Goal: Information Seeking & Learning: Learn about a topic

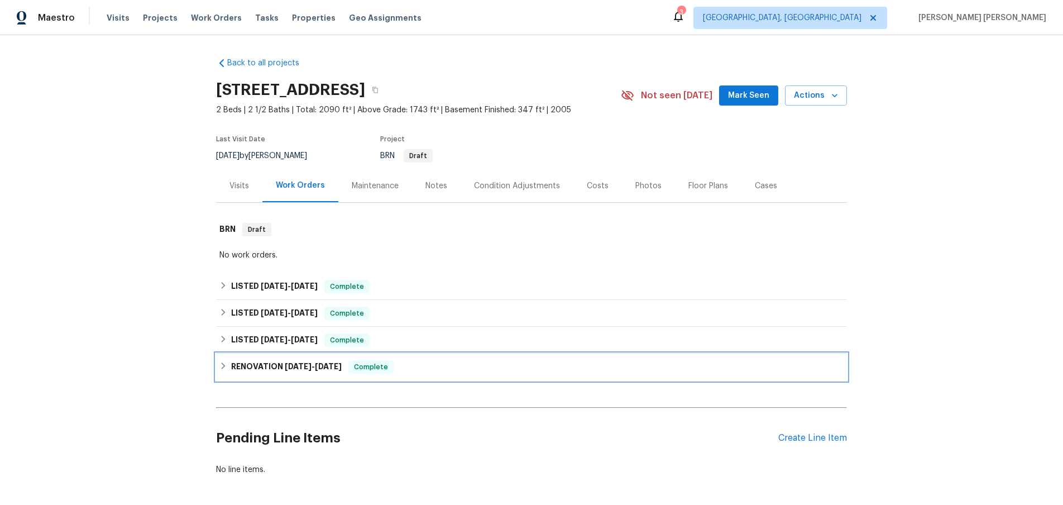
click at [223, 365] on icon at bounding box center [224, 365] width 4 height 7
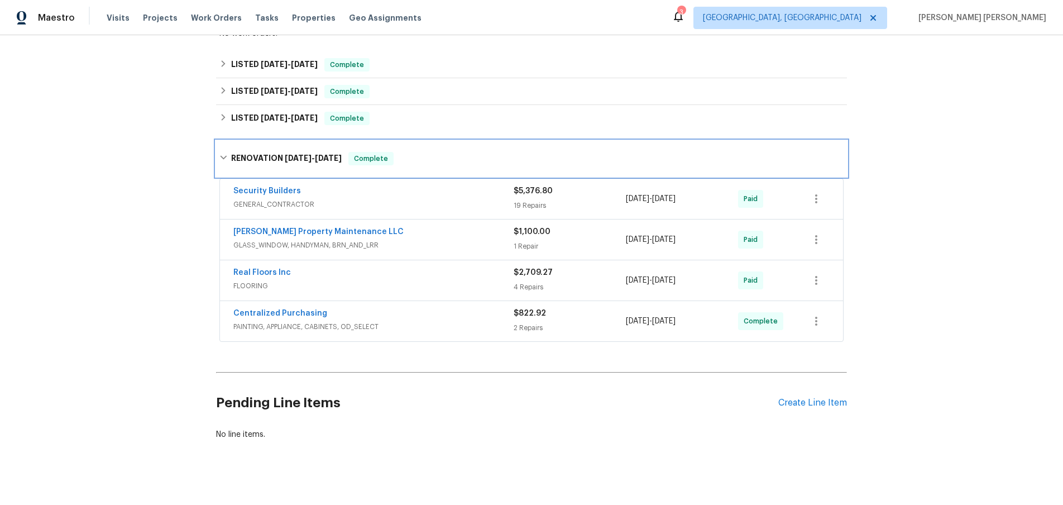
scroll to position [223, 0]
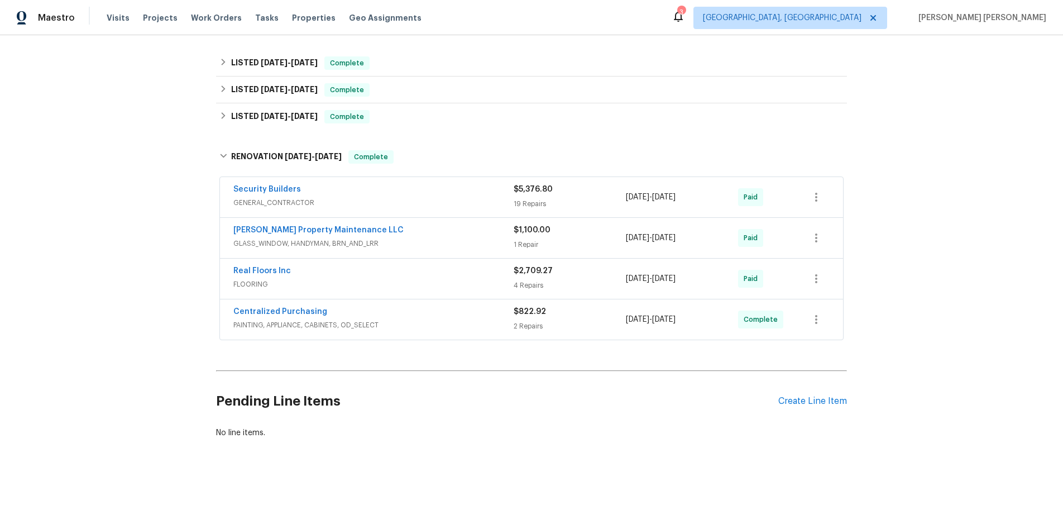
click at [438, 241] on span "GLASS_WINDOW, HANDYMAN, BRN_AND_LRR" at bounding box center [373, 243] width 280 height 11
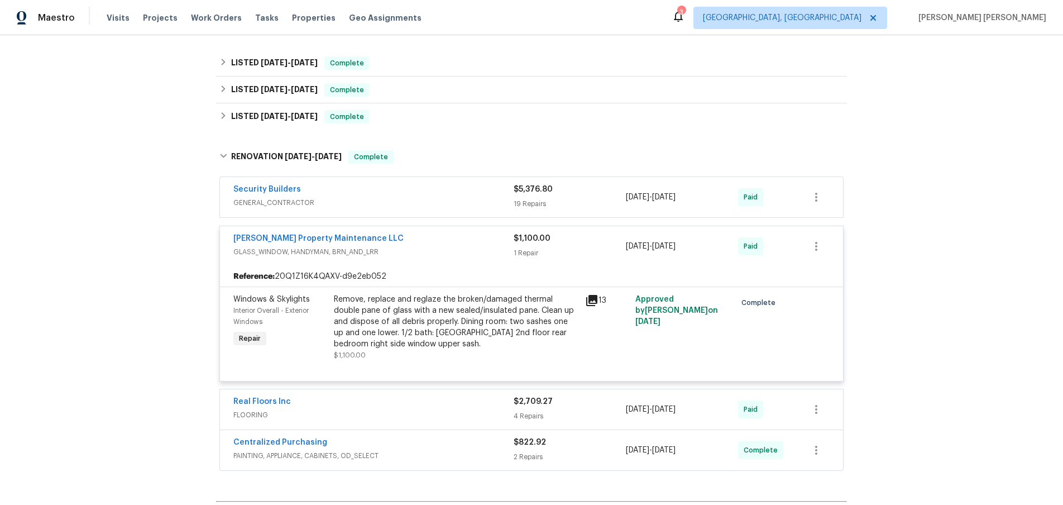
click at [438, 241] on div "Glen Property Maintenance LLC" at bounding box center [373, 239] width 280 height 13
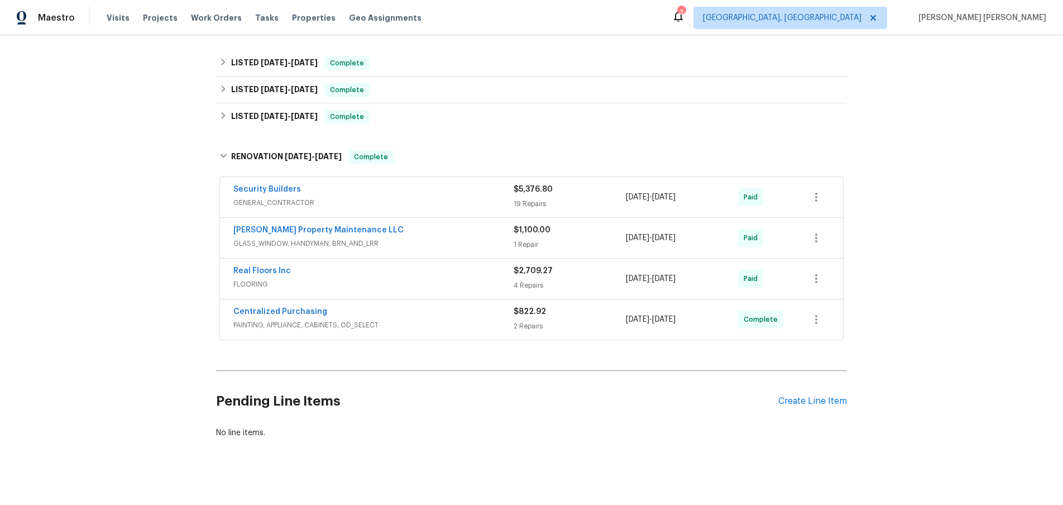
click at [423, 200] on span "GENERAL_CONTRACTOR" at bounding box center [373, 202] width 280 height 11
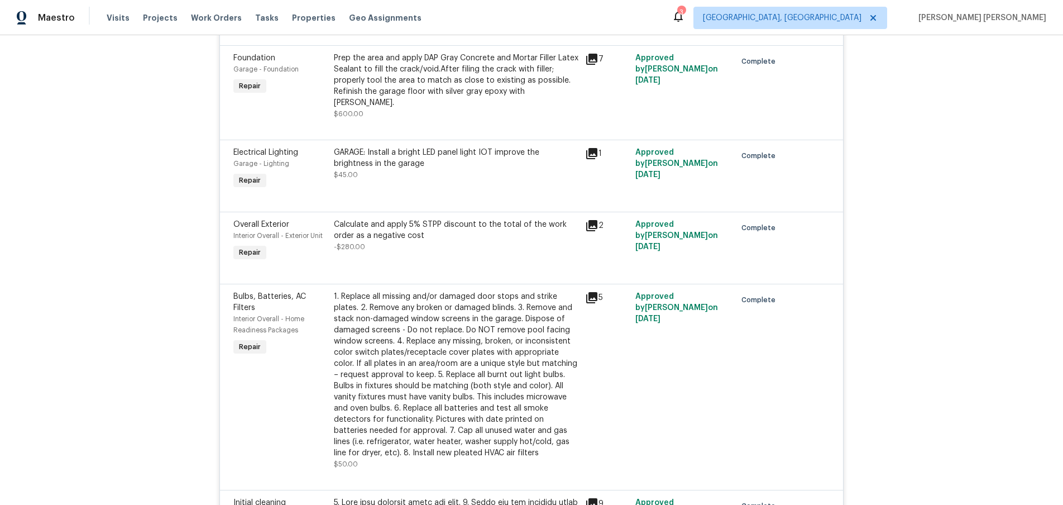
scroll to position [920, 0]
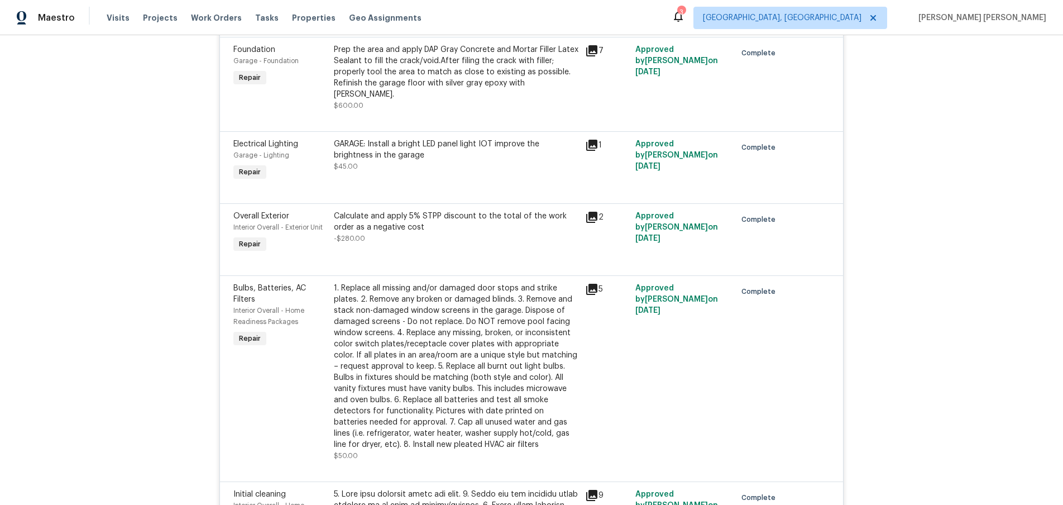
click at [587, 56] on icon at bounding box center [591, 50] width 11 height 11
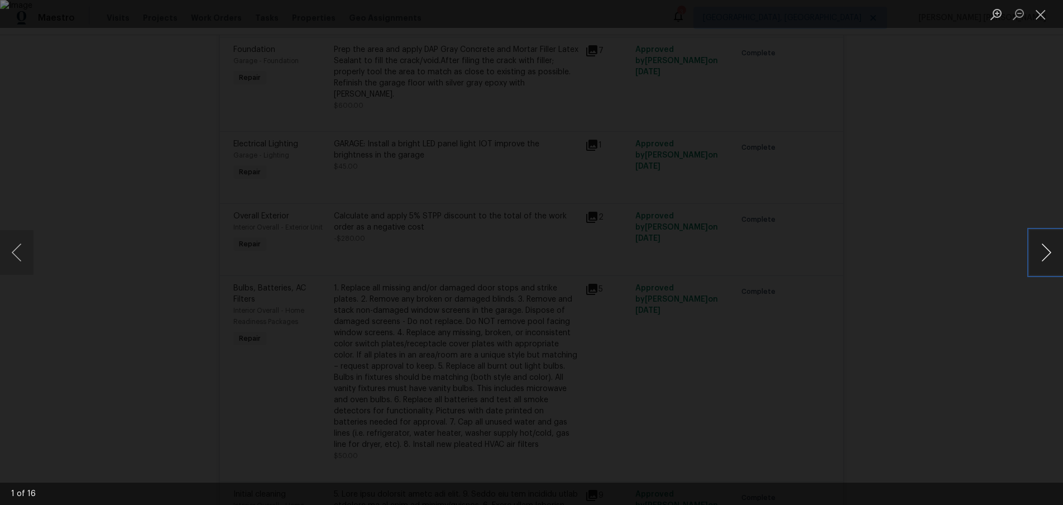
click at [1038, 258] on button "Next image" at bounding box center [1047, 252] width 34 height 45
click at [860, 289] on div "Lightbox" at bounding box center [531, 252] width 1063 height 505
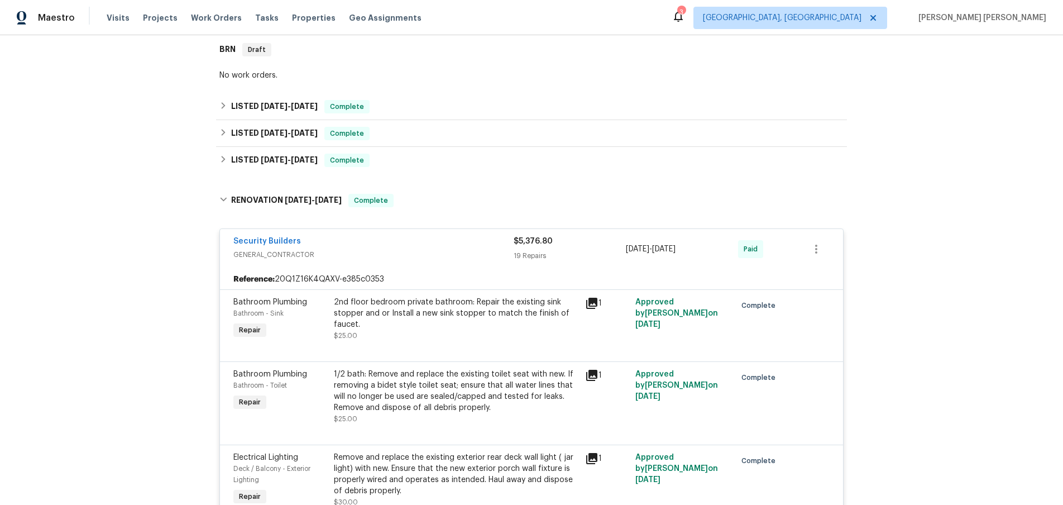
scroll to position [194, 0]
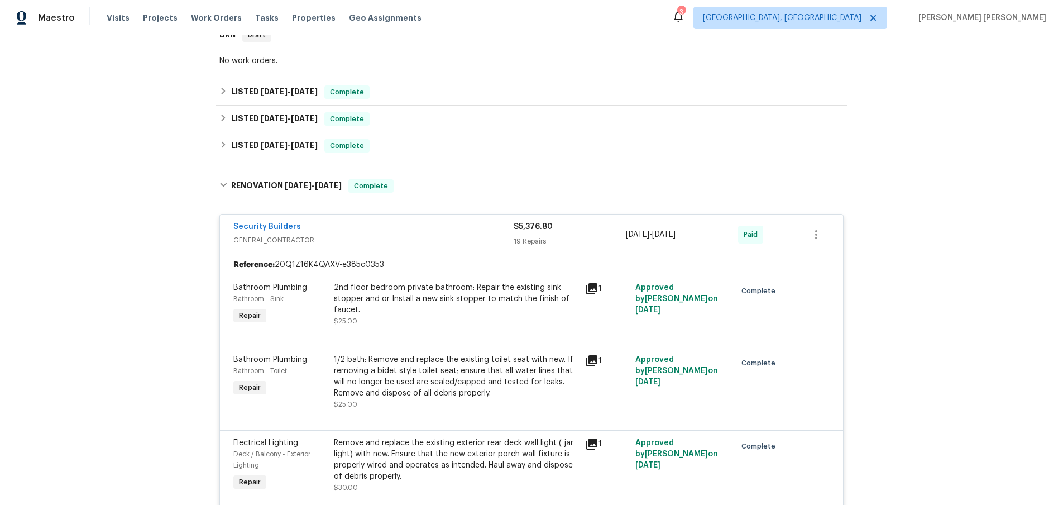
click at [365, 237] on span "GENERAL_CONTRACTOR" at bounding box center [373, 240] width 280 height 11
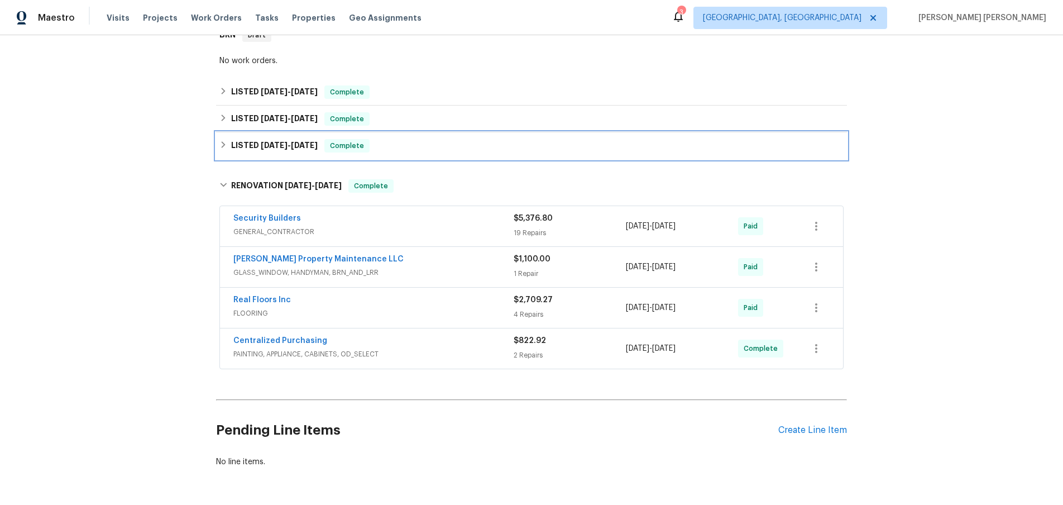
click at [225, 142] on icon at bounding box center [223, 145] width 8 height 8
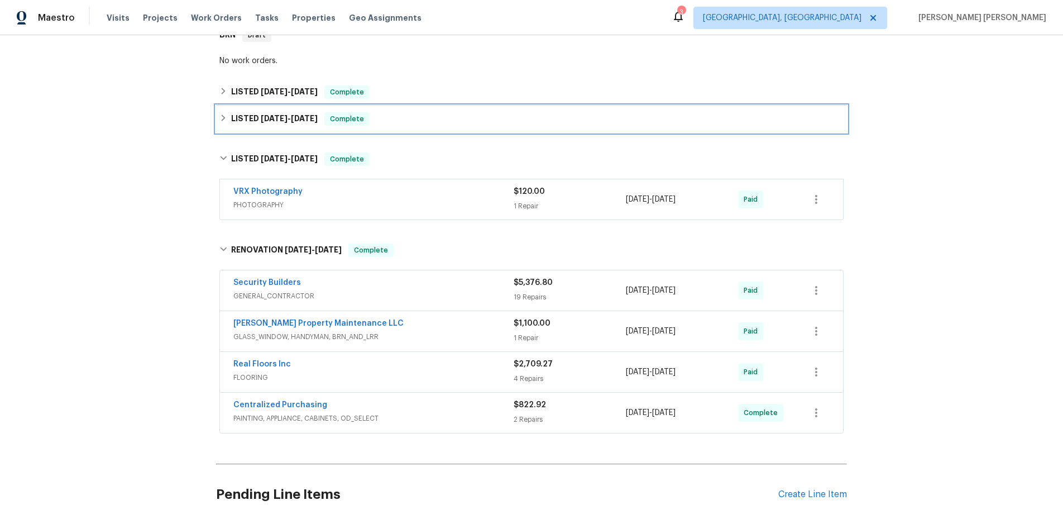
click at [223, 118] on icon at bounding box center [224, 117] width 4 height 7
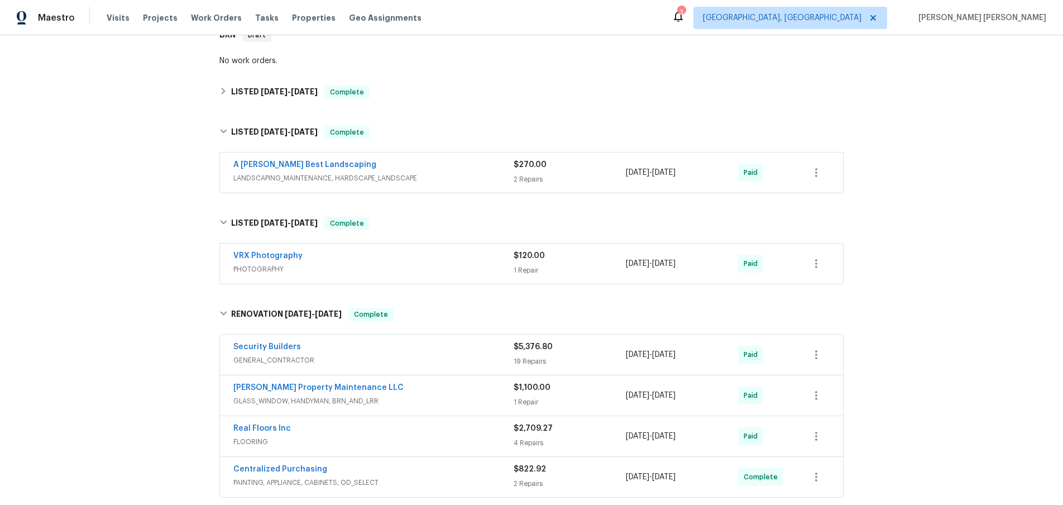
click at [409, 171] on div "A Lopez Best Landscaping" at bounding box center [373, 165] width 280 height 13
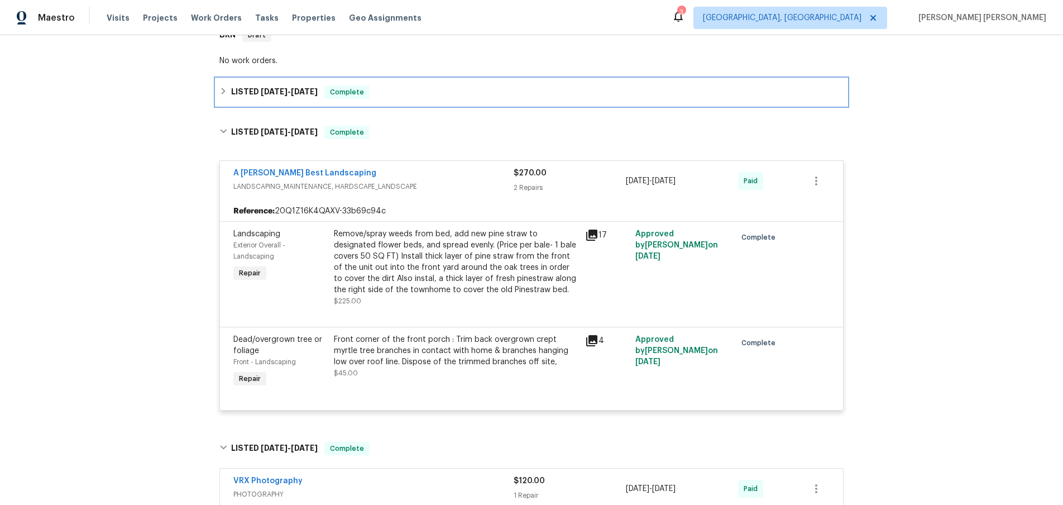
drag, startPoint x: 223, startPoint y: 90, endPoint x: 221, endPoint y: 119, distance: 29.1
click at [222, 90] on icon at bounding box center [223, 91] width 8 height 8
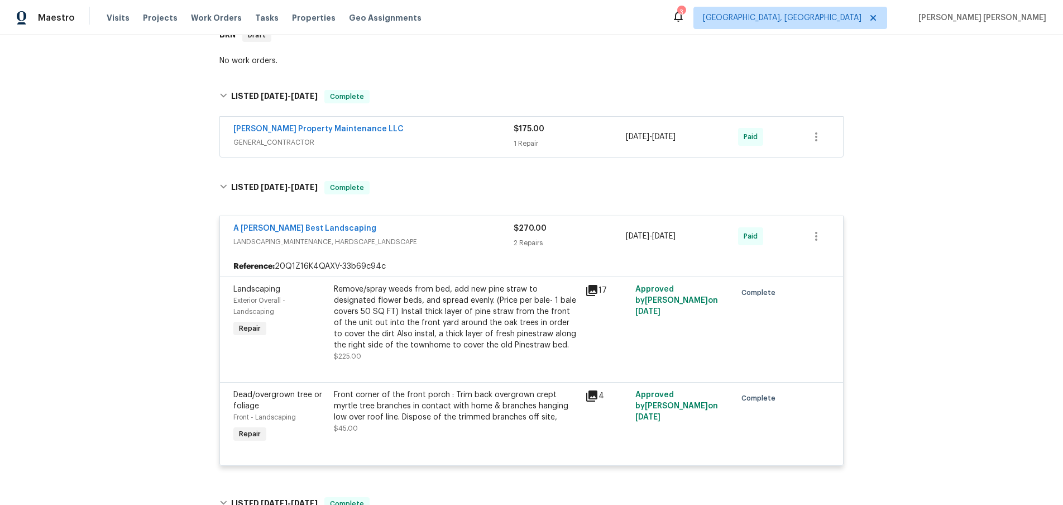
drag, startPoint x: 419, startPoint y: 138, endPoint x: 543, endPoint y: 236, distance: 157.9
click at [419, 138] on span "GENERAL_CONTRACTOR" at bounding box center [373, 142] width 280 height 11
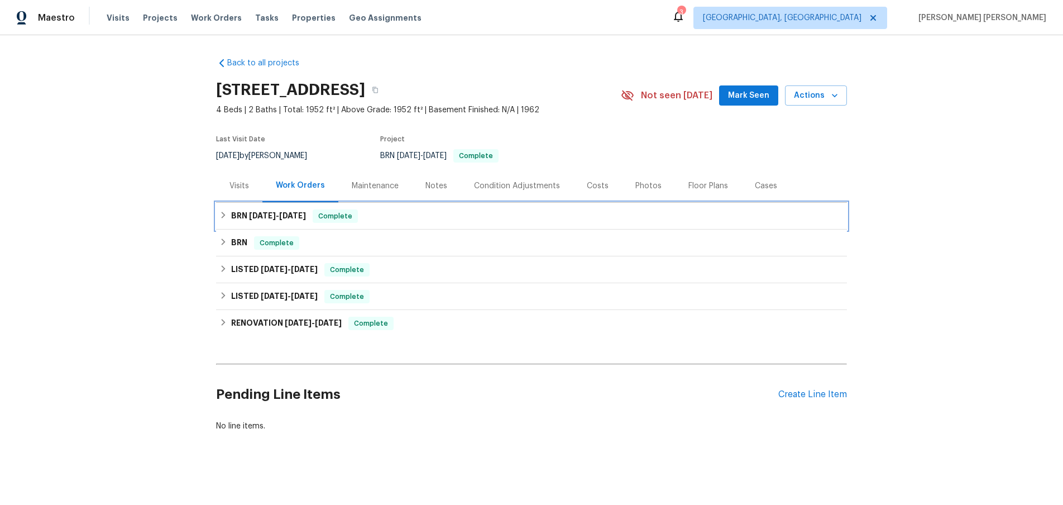
drag, startPoint x: 219, startPoint y: 217, endPoint x: 226, endPoint y: 211, distance: 9.2
click at [223, 214] on icon at bounding box center [223, 215] width 8 height 8
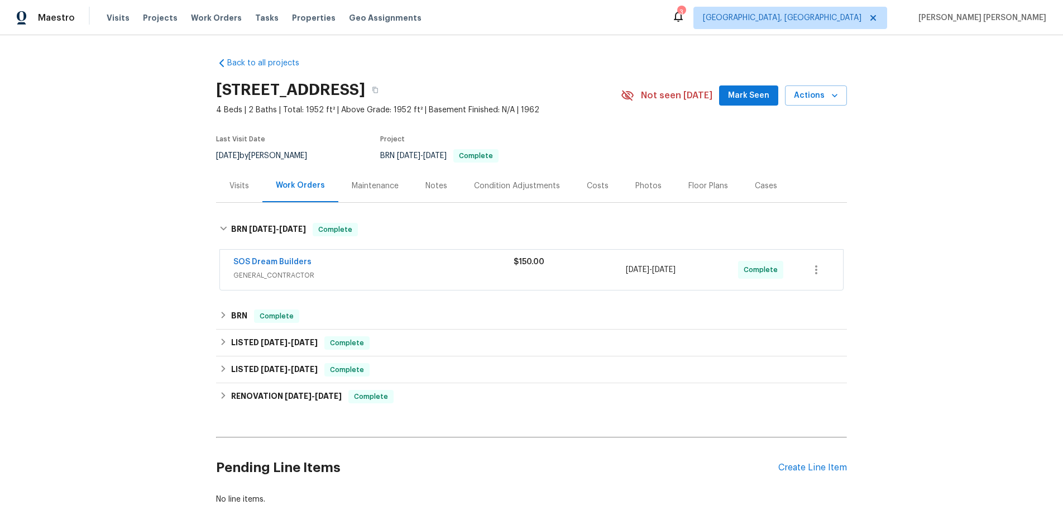
drag, startPoint x: 375, startPoint y: 275, endPoint x: 403, endPoint y: 273, distance: 28.0
click at [378, 274] on span "GENERAL_CONTRACTOR" at bounding box center [373, 275] width 280 height 11
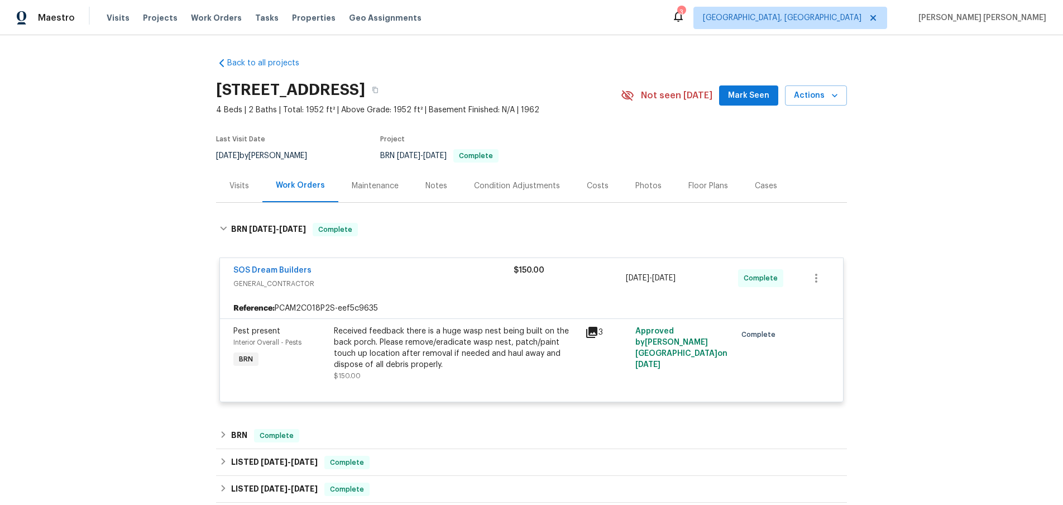
click at [593, 335] on icon at bounding box center [591, 332] width 11 height 11
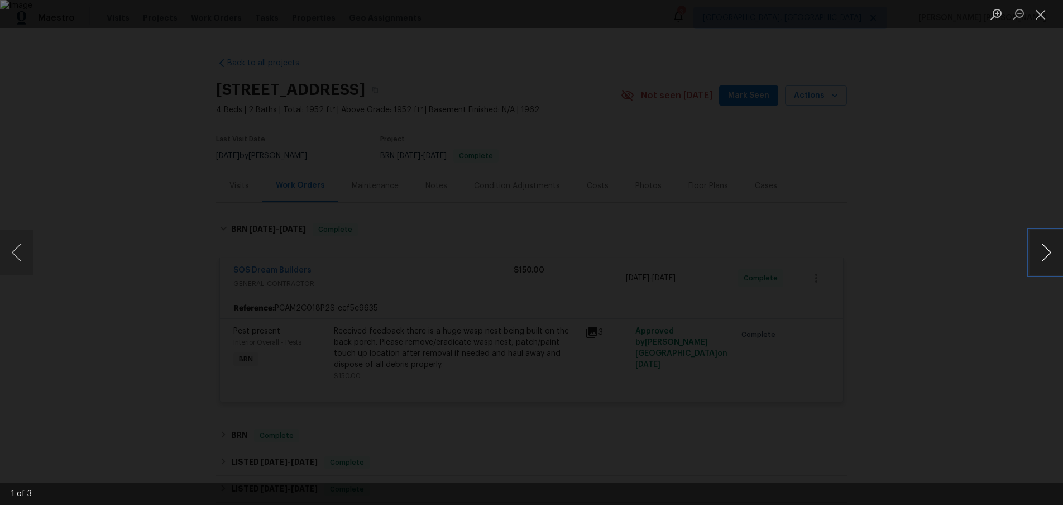
click at [1045, 264] on button "Next image" at bounding box center [1047, 252] width 34 height 45
click at [1043, 264] on button "Next image" at bounding box center [1047, 252] width 34 height 45
click at [1041, 264] on button "Next image" at bounding box center [1047, 252] width 34 height 45
drag, startPoint x: 962, startPoint y: 335, endPoint x: 946, endPoint y: 325, distance: 18.6
click at [947, 326] on div "Lightbox" at bounding box center [531, 252] width 1063 height 505
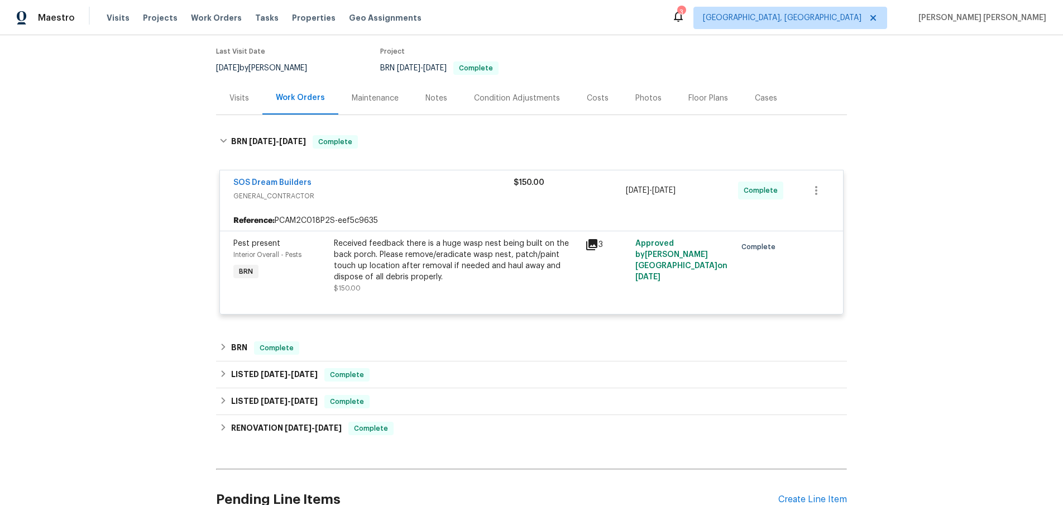
scroll to position [109, 0]
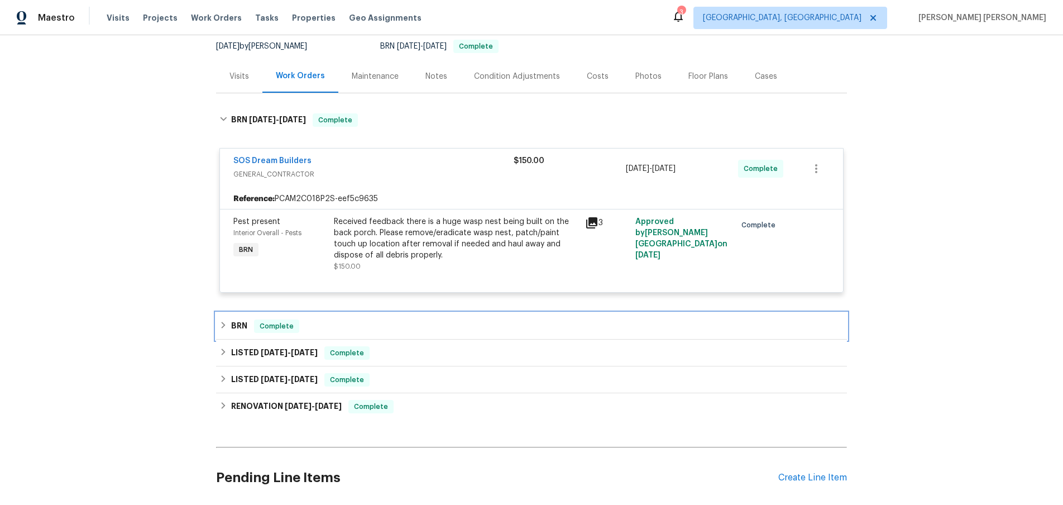
click at [217, 329] on div "BRN Complete" at bounding box center [531, 326] width 631 height 27
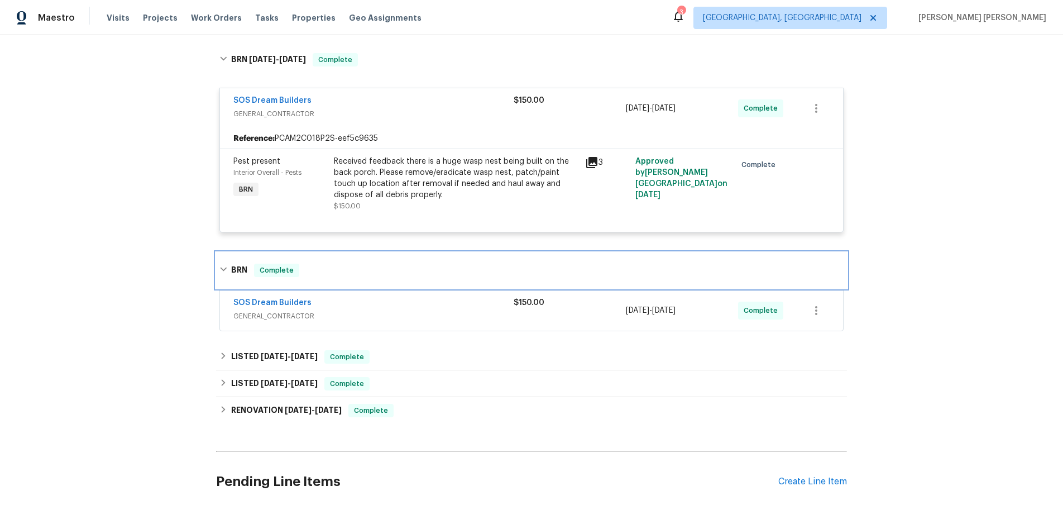
scroll to position [181, 0]
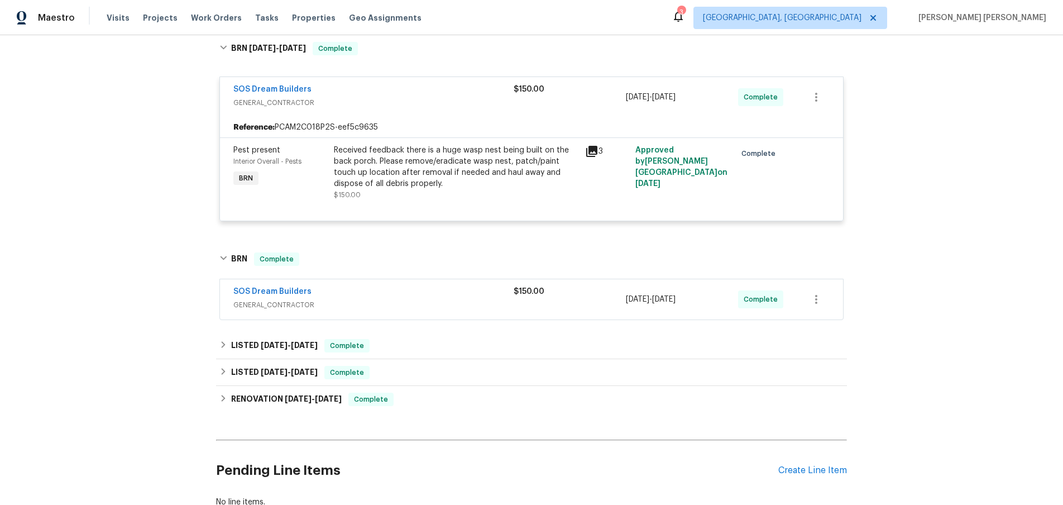
drag, startPoint x: 443, startPoint y: 301, endPoint x: 421, endPoint y: 300, distance: 22.9
click at [444, 301] on span "GENERAL_CONTRACTOR" at bounding box center [373, 304] width 280 height 11
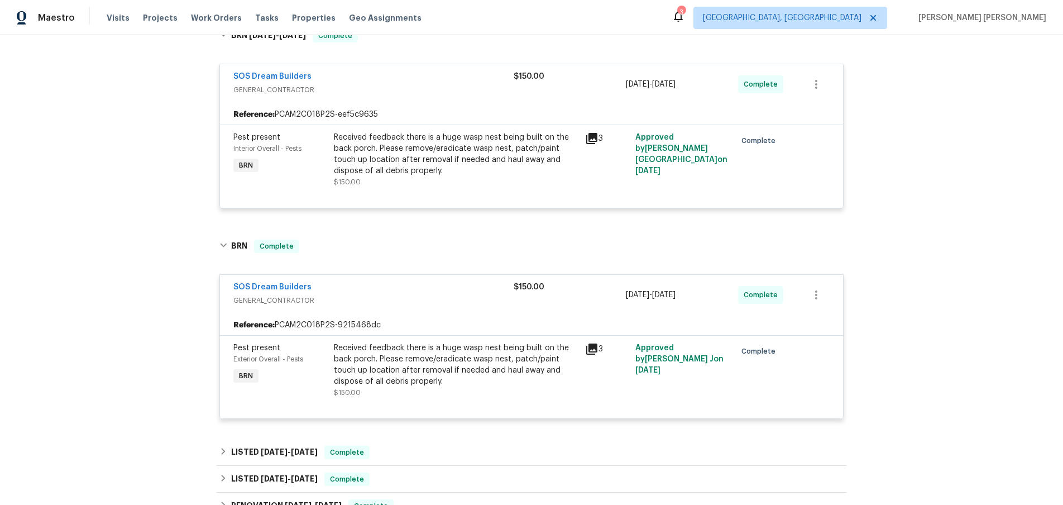
scroll to position [207, 0]
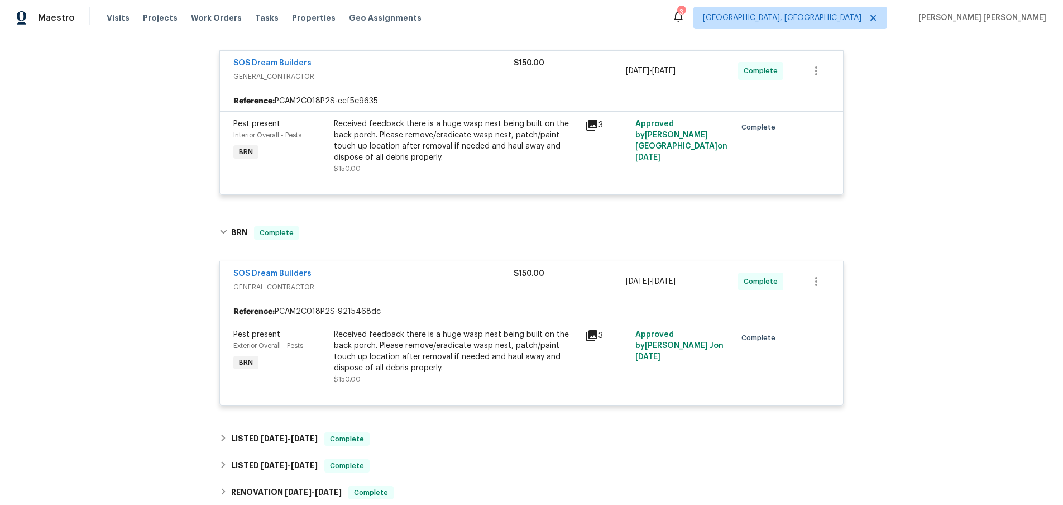
click at [591, 336] on icon at bounding box center [591, 335] width 11 height 11
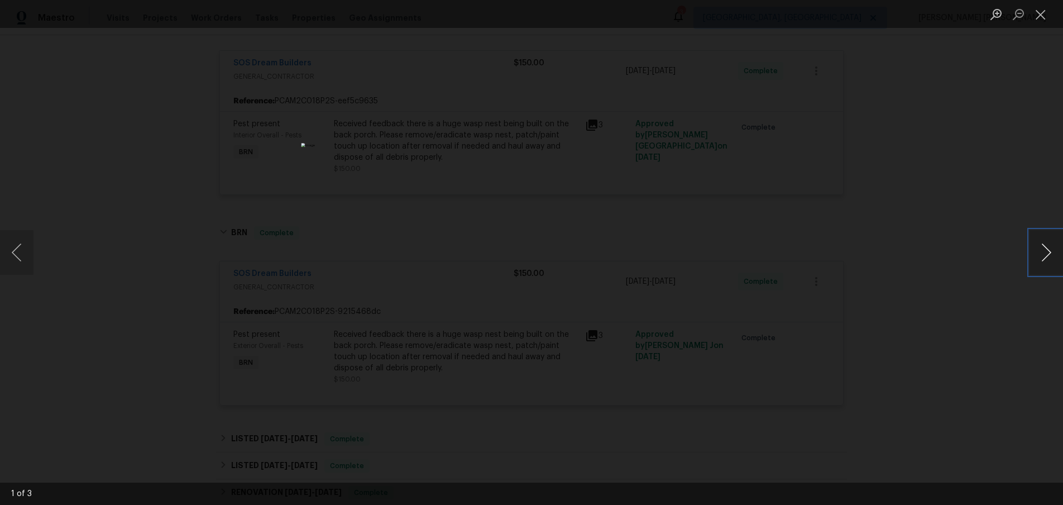
click at [1044, 265] on button "Next image" at bounding box center [1047, 252] width 34 height 45
click at [1035, 18] on button "Close lightbox" at bounding box center [1041, 14] width 22 height 20
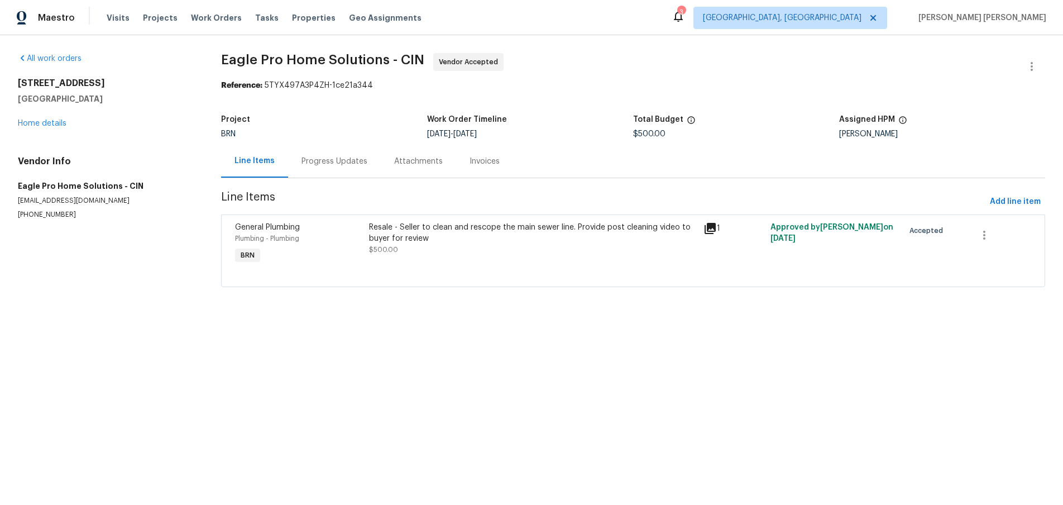
drag, startPoint x: 714, startPoint y: 230, endPoint x: 706, endPoint y: 241, distance: 13.5
click at [714, 231] on icon at bounding box center [710, 228] width 13 height 13
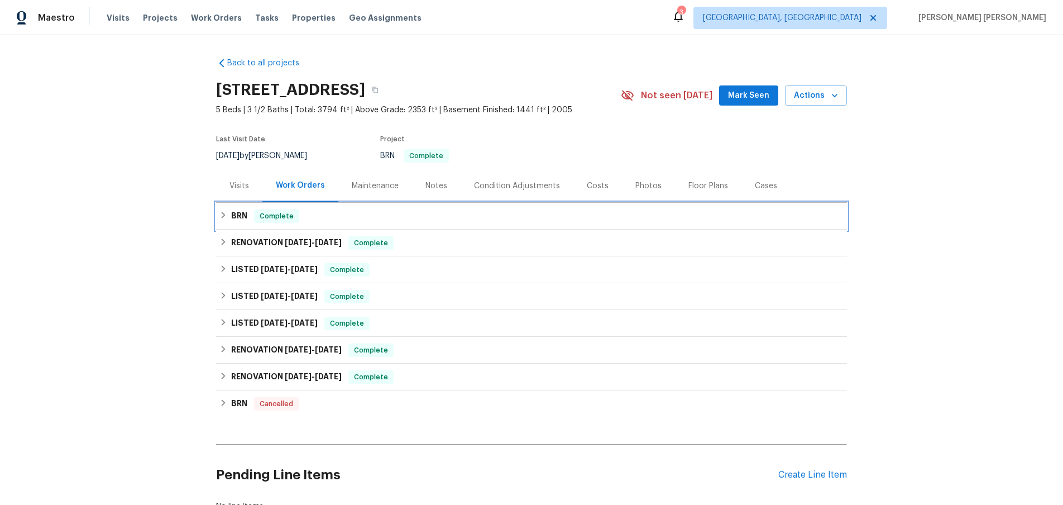
click at [225, 221] on div "BRN Complete" at bounding box center [531, 215] width 624 height 13
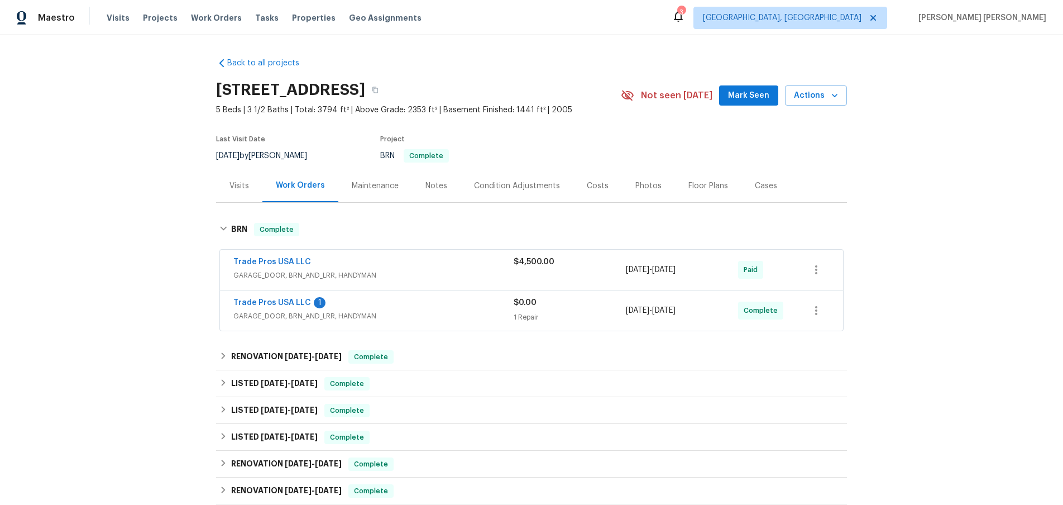
click at [400, 275] on span "GARAGE_DOOR, BRN_AND_LRR, HANDYMAN" at bounding box center [373, 275] width 280 height 11
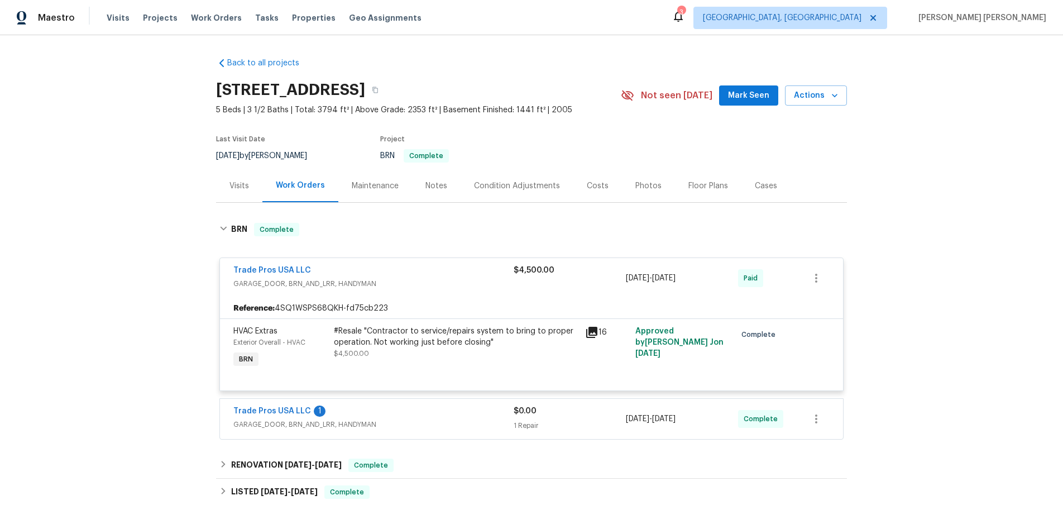
click at [592, 333] on icon at bounding box center [591, 332] width 13 height 13
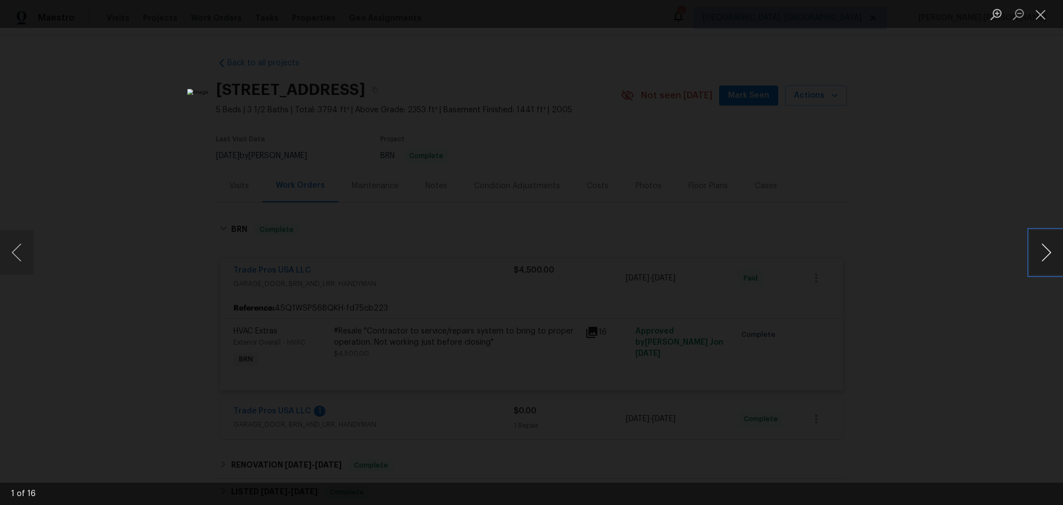
click at [1049, 253] on button "Next image" at bounding box center [1047, 252] width 34 height 45
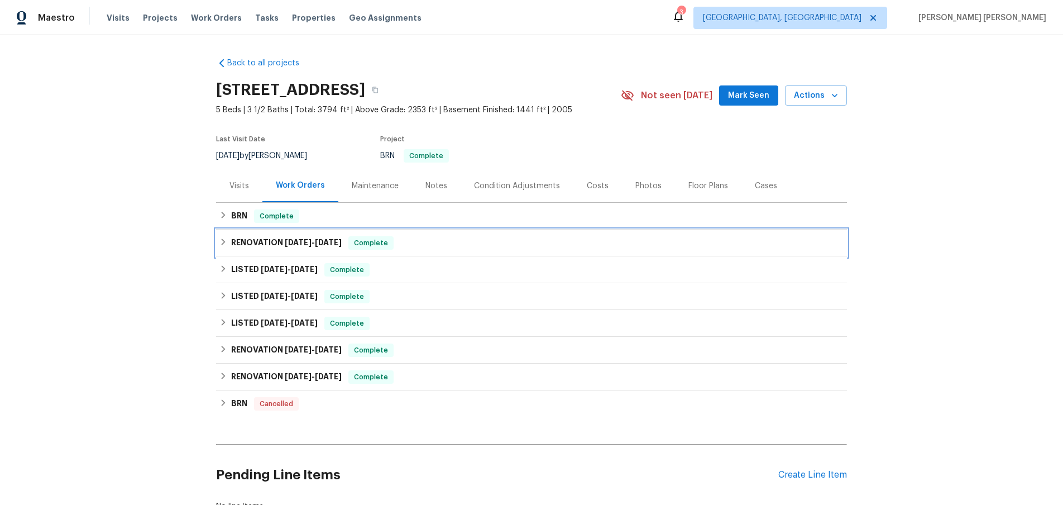
click at [222, 242] on icon at bounding box center [223, 242] width 8 height 8
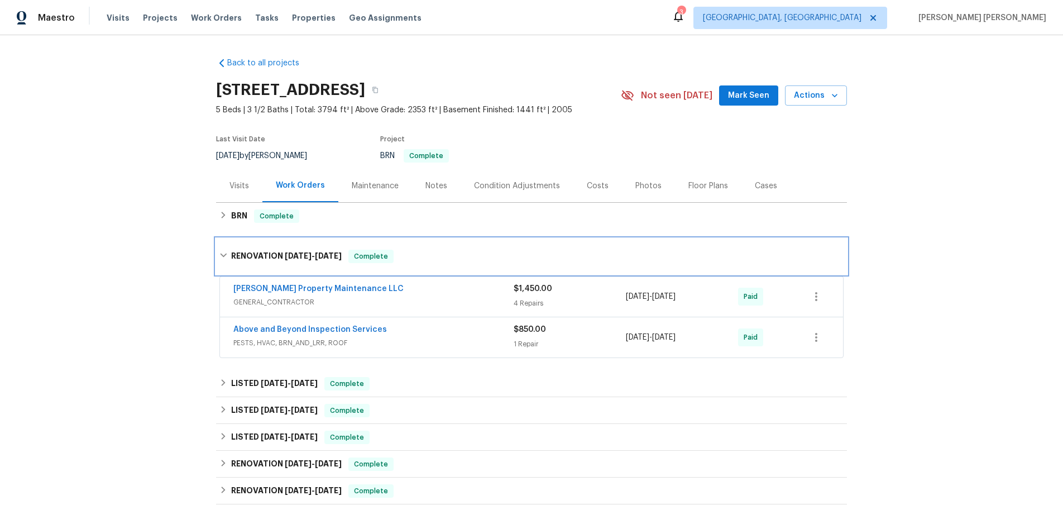
click at [223, 245] on div "RENOVATION [DATE] - [DATE] Complete" at bounding box center [531, 256] width 631 height 36
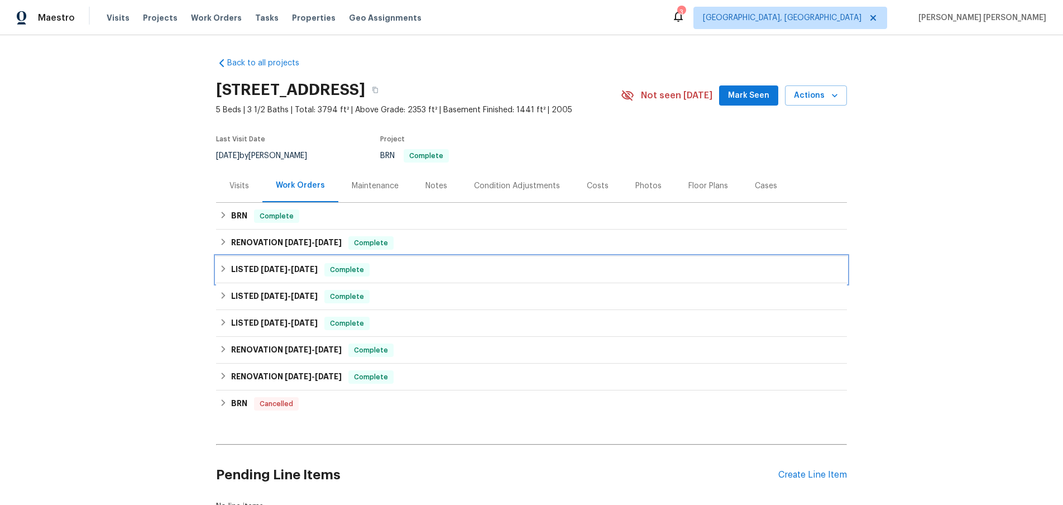
click at [221, 274] on div "LISTED 5/2/25 - 5/4/25 Complete" at bounding box center [531, 269] width 624 height 13
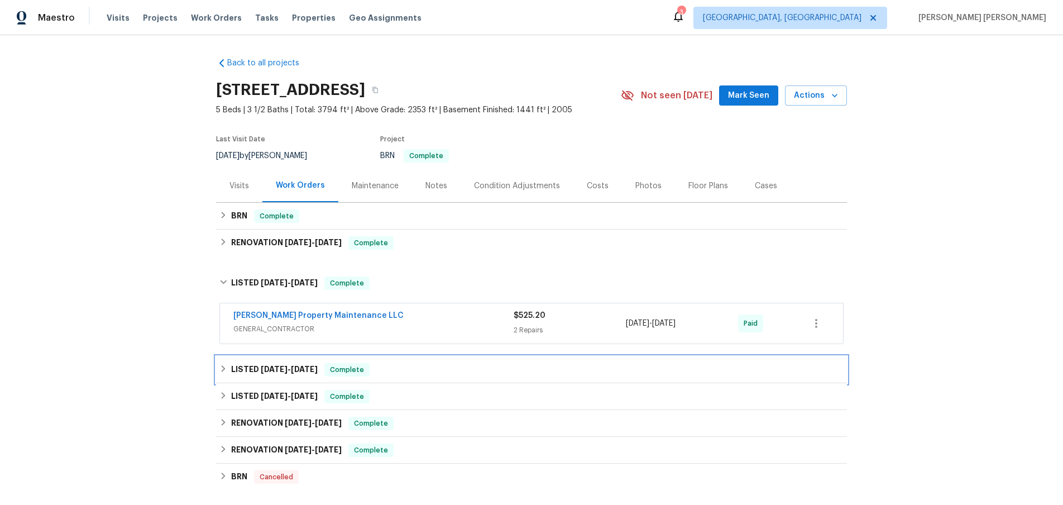
click at [222, 371] on icon at bounding box center [224, 368] width 4 height 7
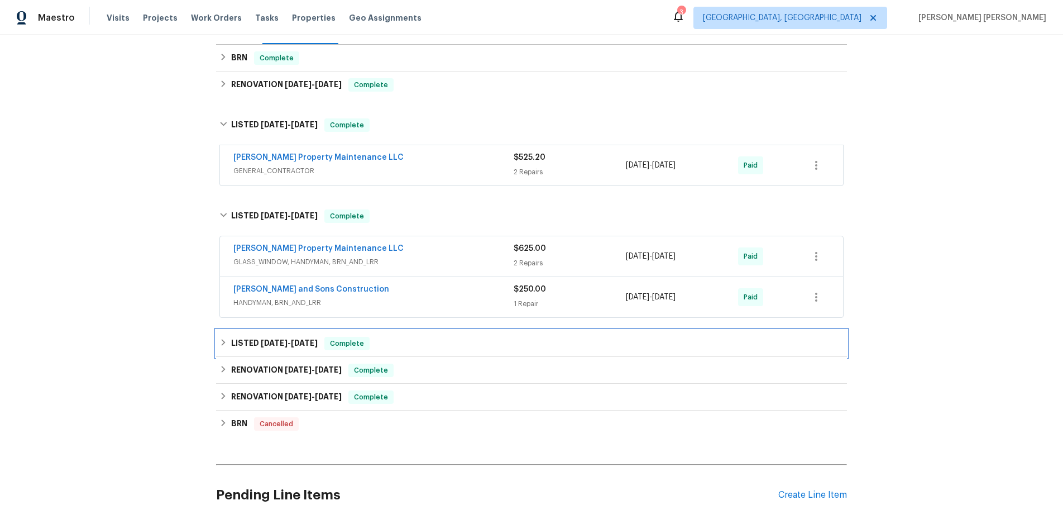
click at [221, 341] on icon at bounding box center [223, 342] width 8 height 8
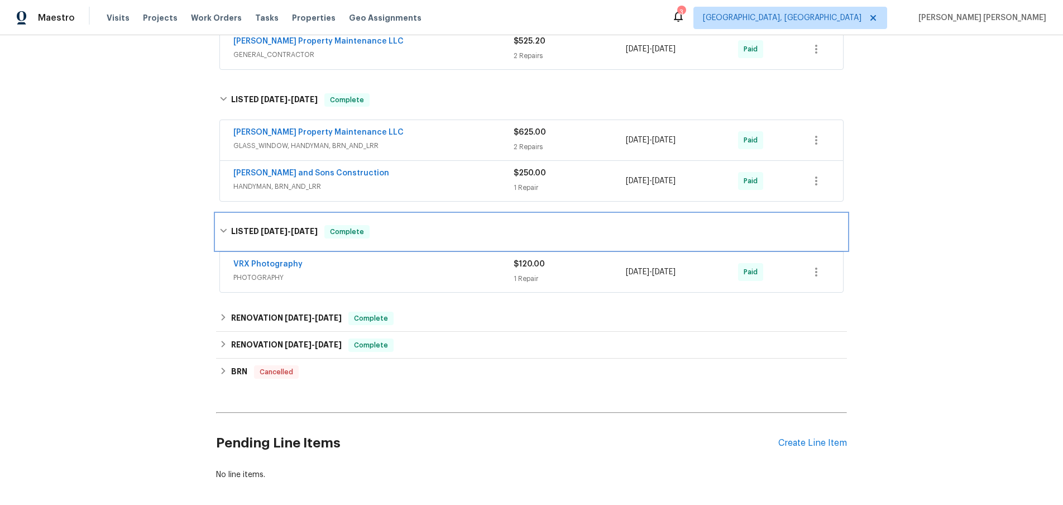
scroll to position [279, 0]
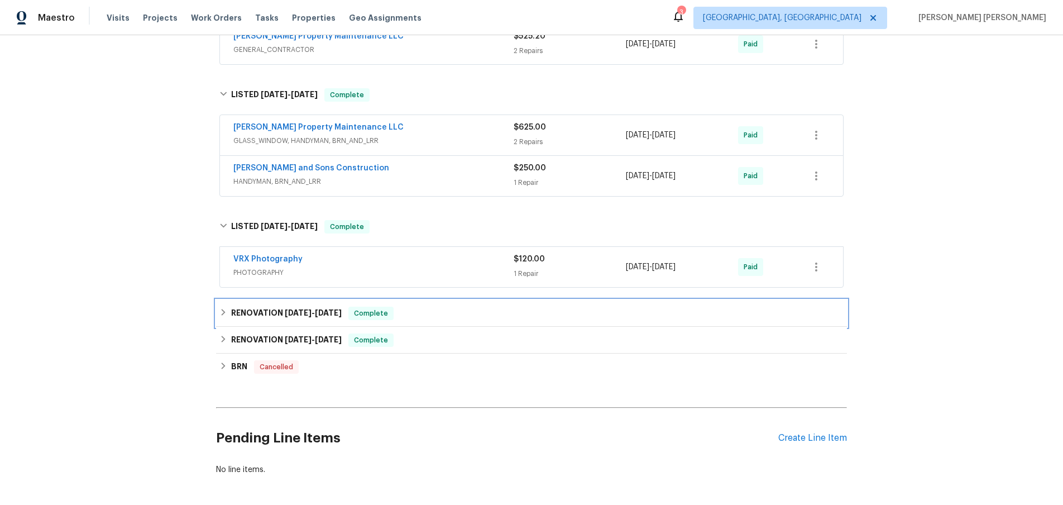
click at [227, 319] on div "RENOVATION 3/25/25 - 3/26/25 Complete" at bounding box center [531, 313] width 624 height 13
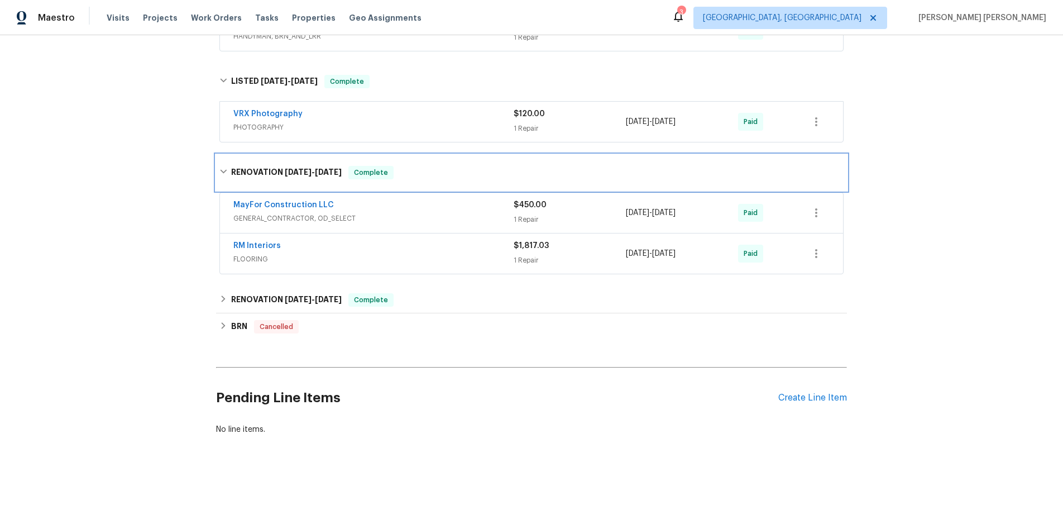
scroll to position [431, 0]
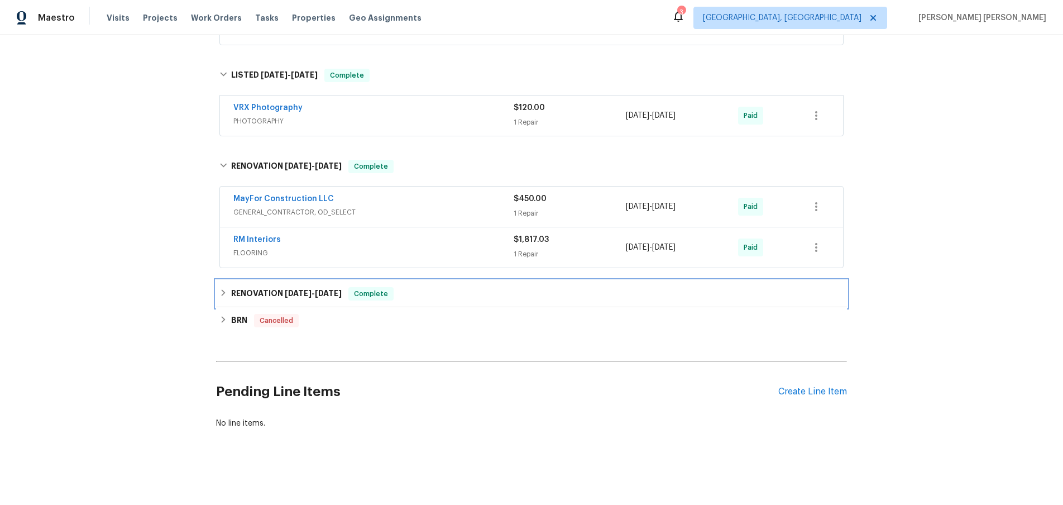
click at [223, 290] on icon at bounding box center [223, 293] width 8 height 8
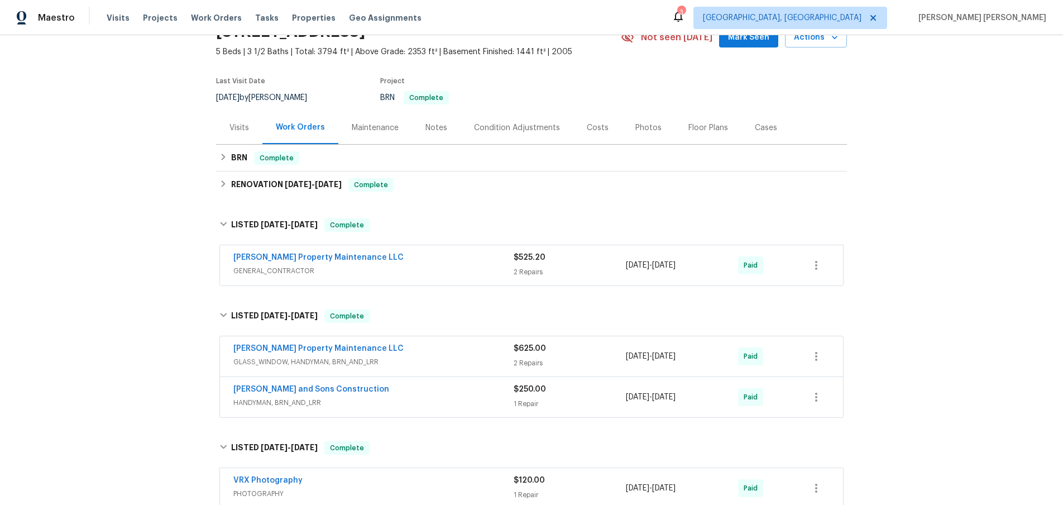
scroll to position [1, 0]
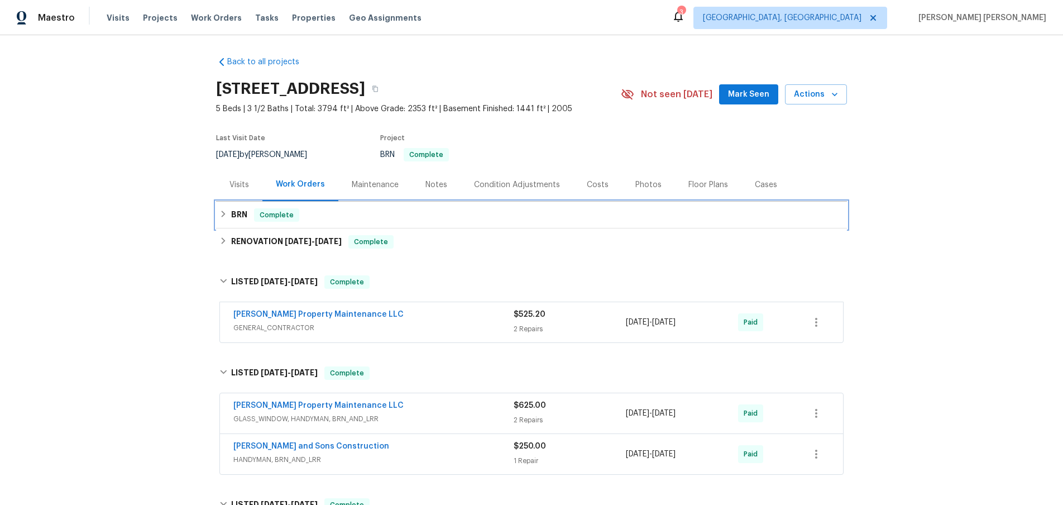
click at [216, 215] on div "BRN Complete" at bounding box center [531, 215] width 631 height 27
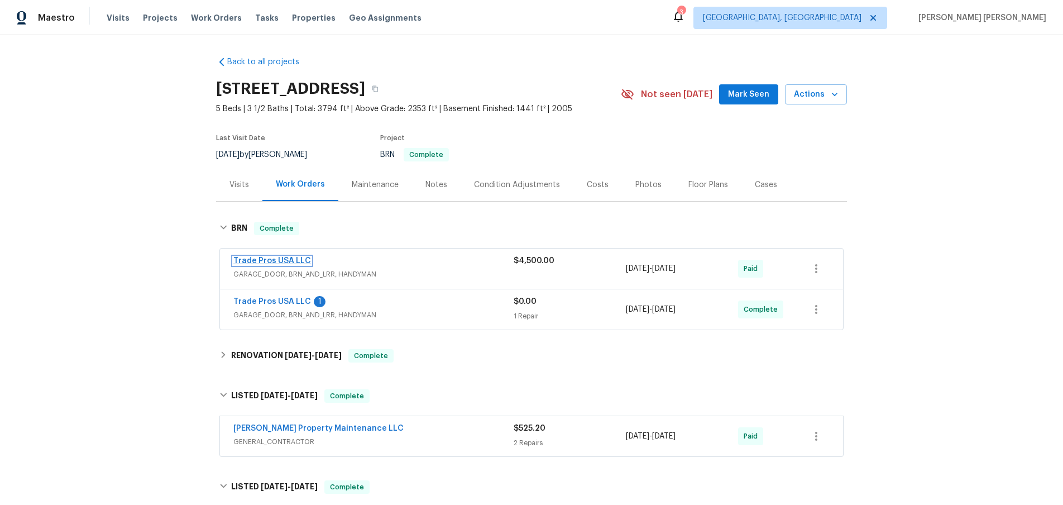
click at [276, 259] on link "Trade Pros USA LLC" at bounding box center [272, 261] width 78 height 8
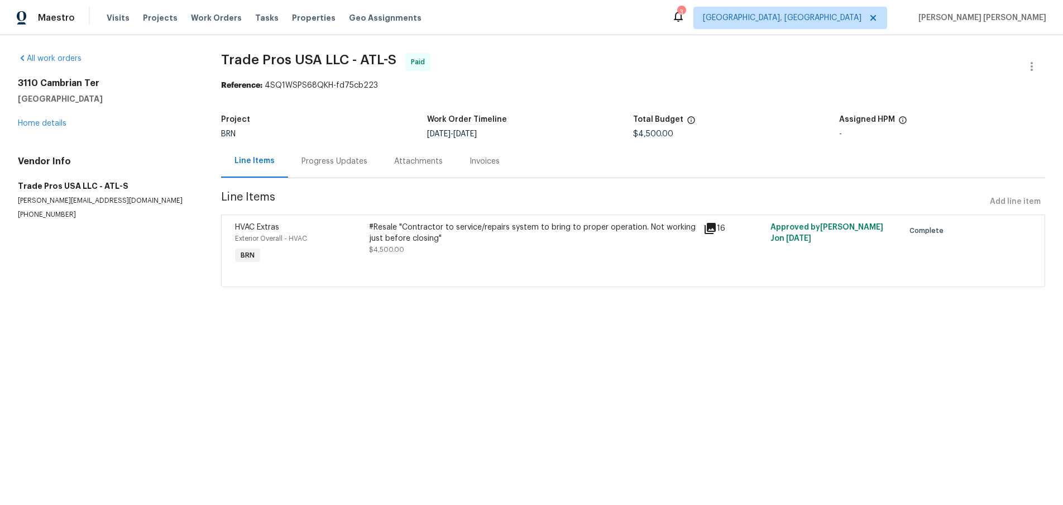
click at [715, 226] on icon at bounding box center [710, 228] width 11 height 11
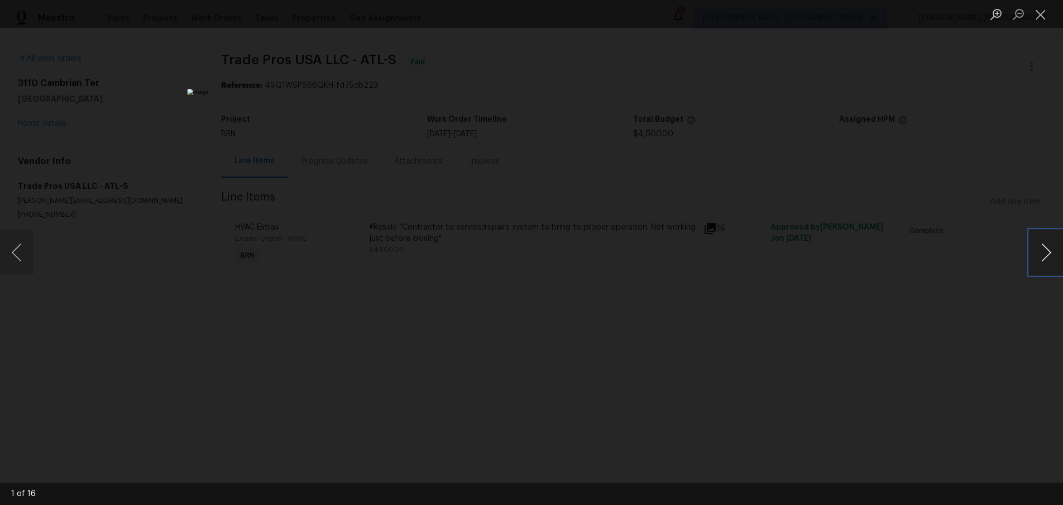
click at [1040, 255] on button "Next image" at bounding box center [1047, 252] width 34 height 45
click at [1040, 257] on button "Next image" at bounding box center [1047, 252] width 34 height 45
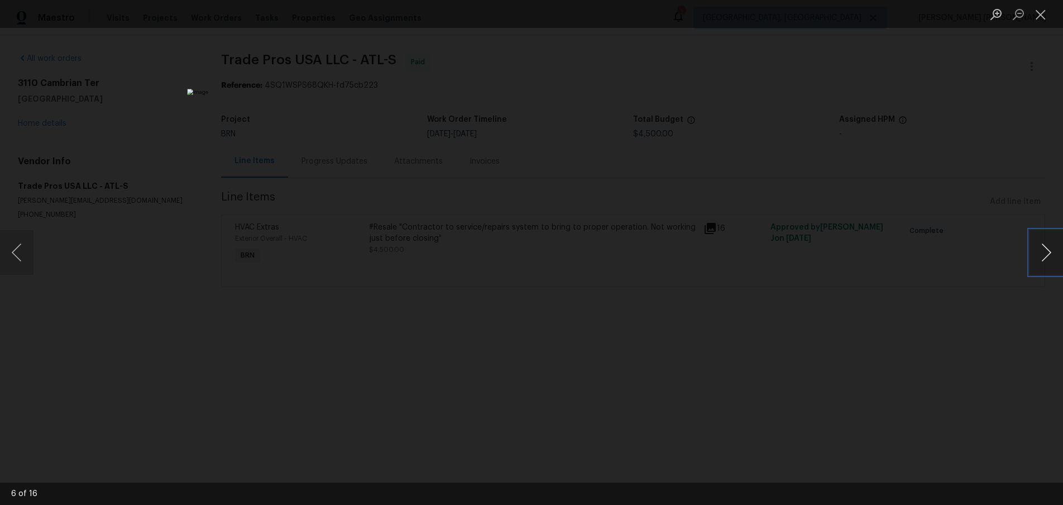
click at [1040, 257] on button "Next image" at bounding box center [1047, 252] width 34 height 45
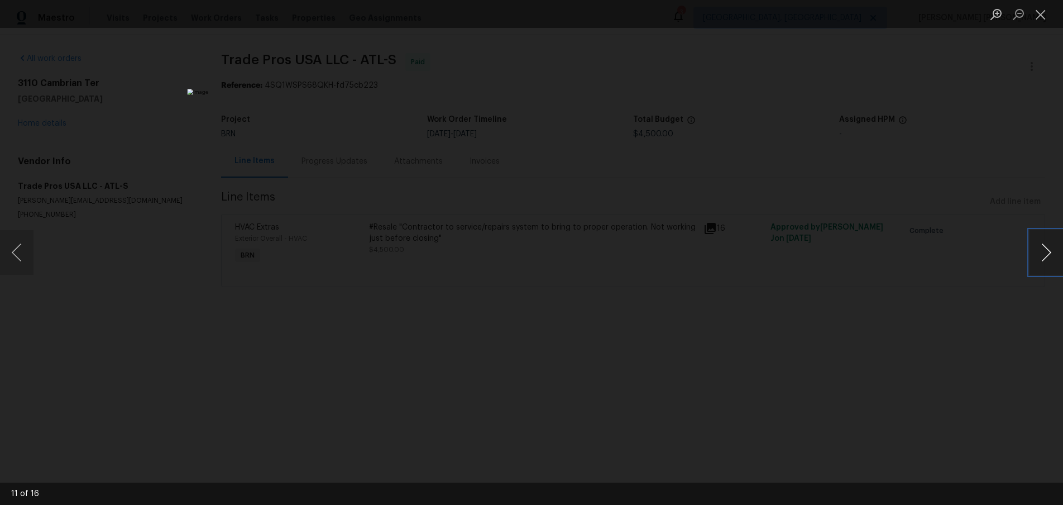
click at [1040, 257] on button "Next image" at bounding box center [1047, 252] width 34 height 45
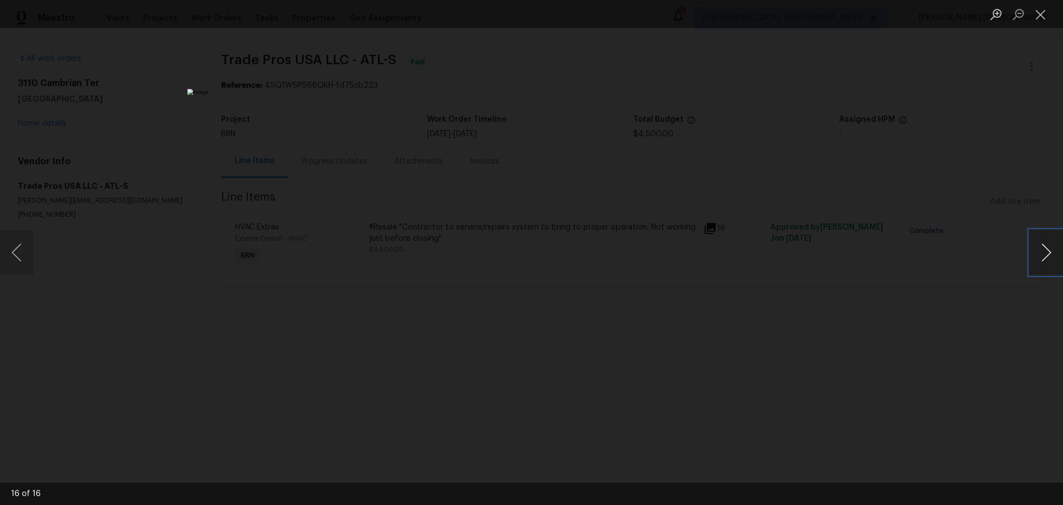
click at [1040, 257] on button "Next image" at bounding box center [1047, 252] width 34 height 45
click at [855, 282] on div "Lightbox" at bounding box center [531, 252] width 1063 height 505
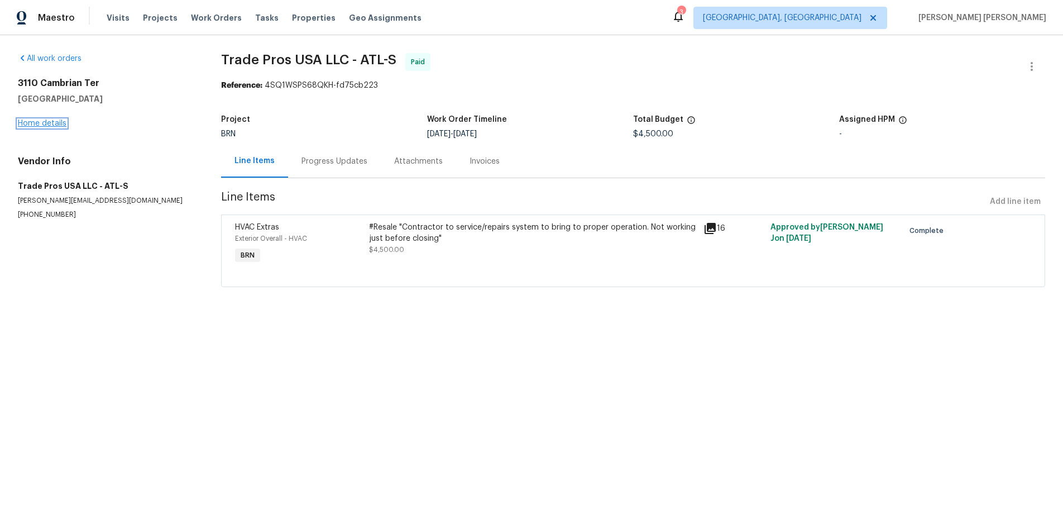
click at [52, 122] on link "Home details" at bounding box center [42, 124] width 49 height 8
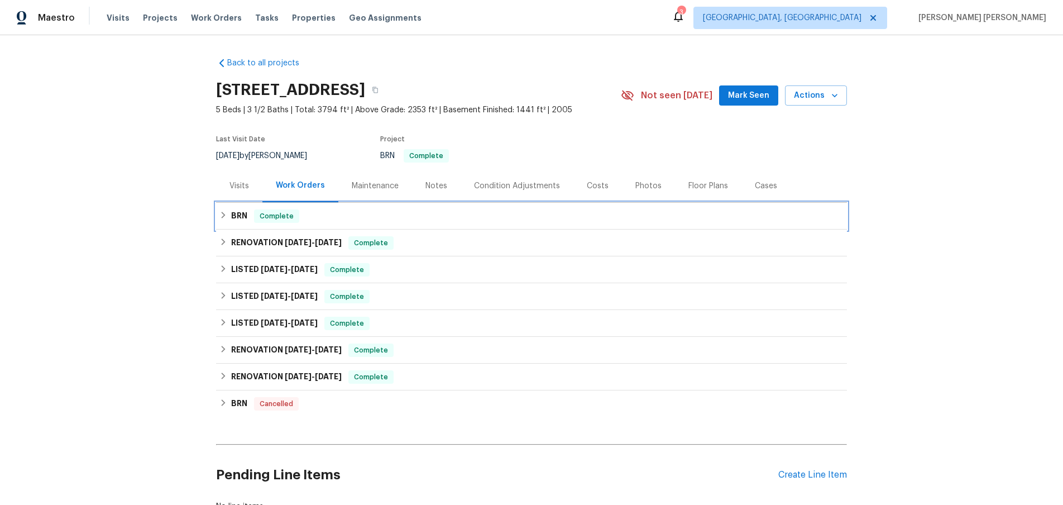
click at [225, 218] on icon at bounding box center [223, 215] width 8 height 8
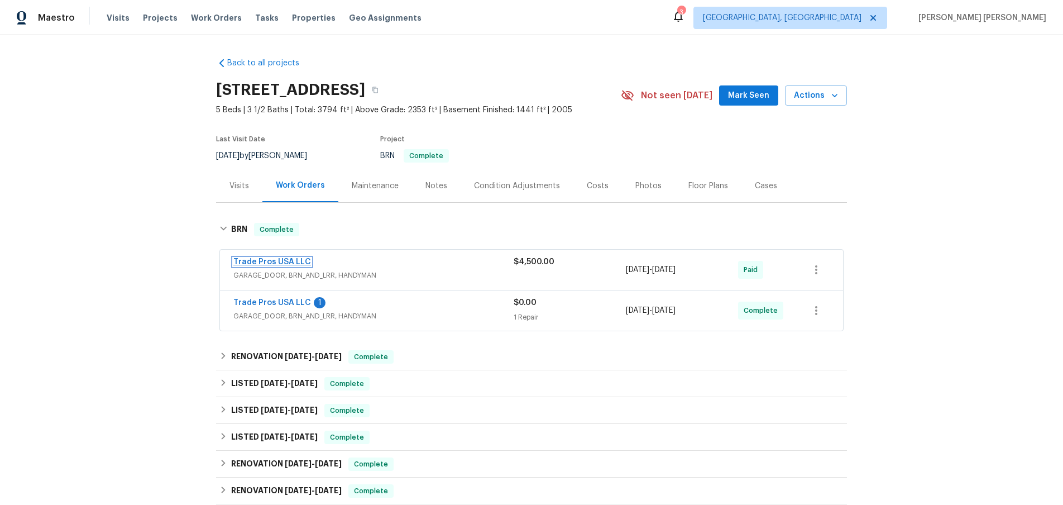
click at [271, 264] on link "Trade Pros USA LLC" at bounding box center [272, 262] width 78 height 8
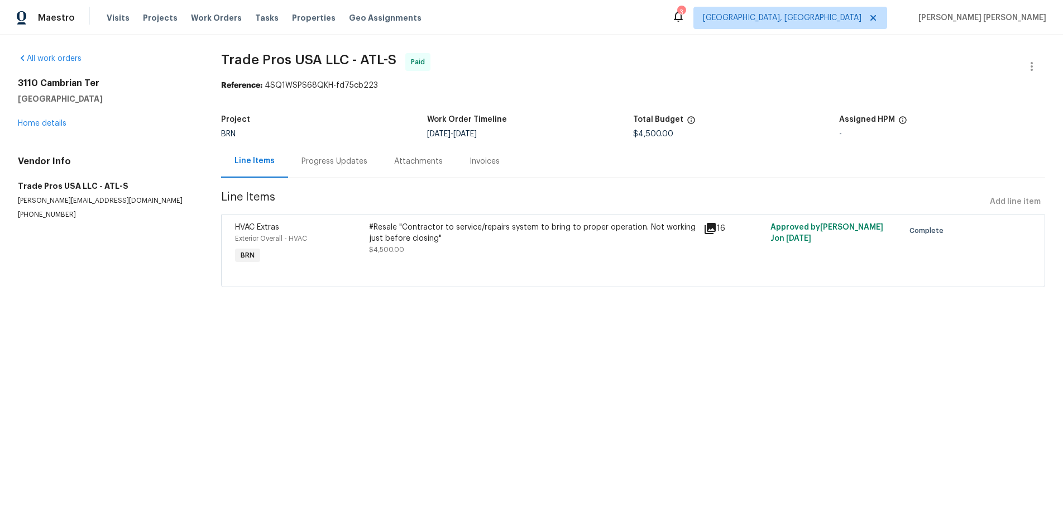
click at [327, 166] on div "Progress Updates" at bounding box center [335, 161] width 66 height 11
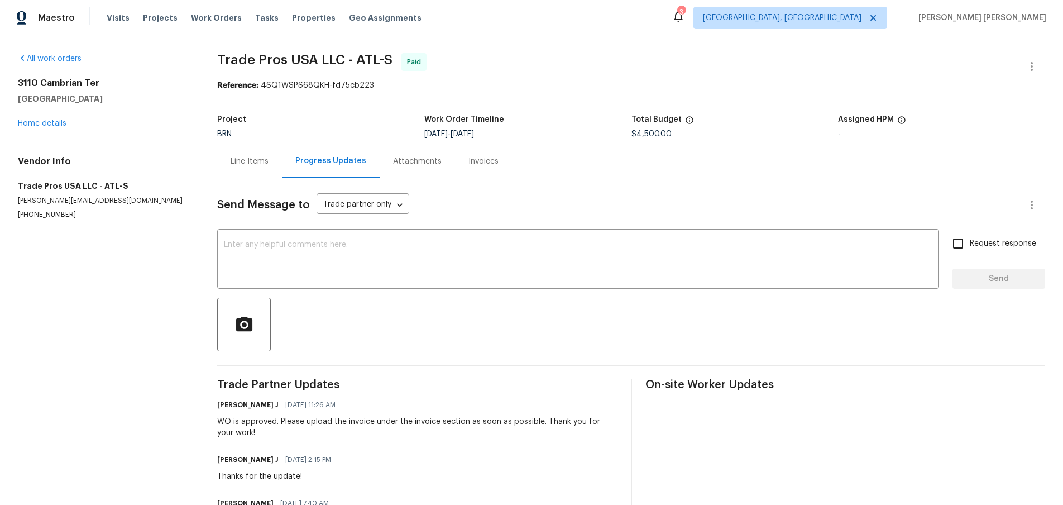
click at [255, 155] on div "Line Items" at bounding box center [249, 161] width 65 height 33
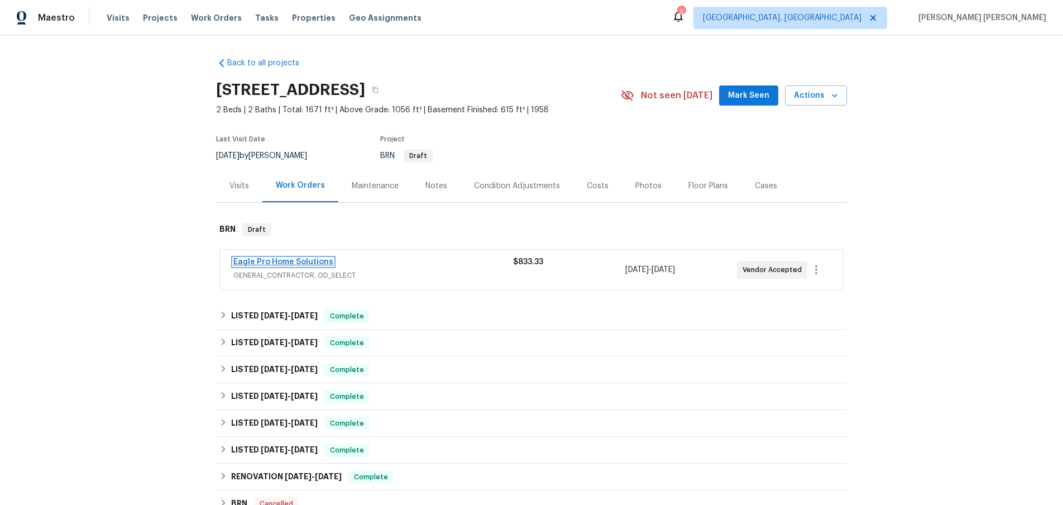
click at [309, 258] on link "Eagle Pro Home Solutions" at bounding box center [283, 262] width 100 height 8
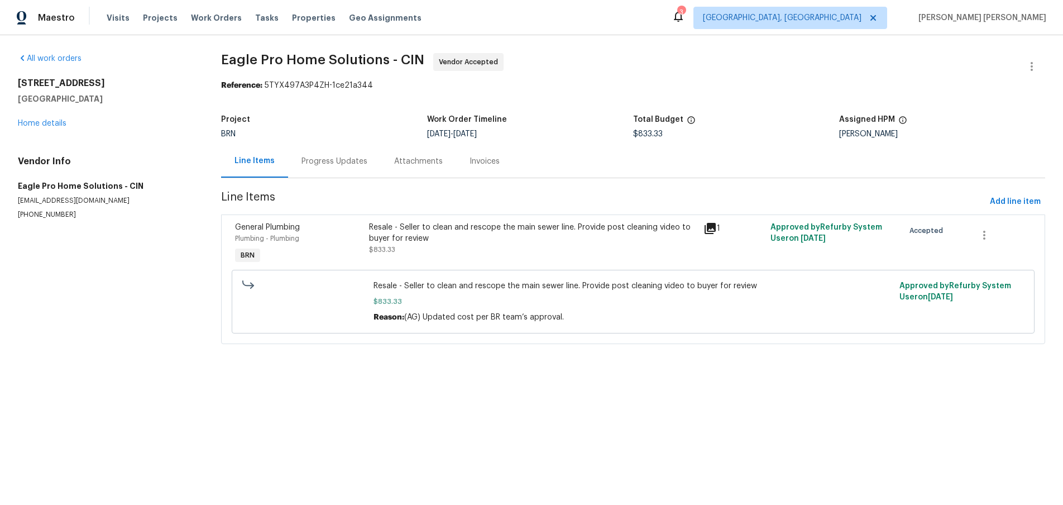
click at [329, 165] on div "Progress Updates" at bounding box center [335, 161] width 66 height 11
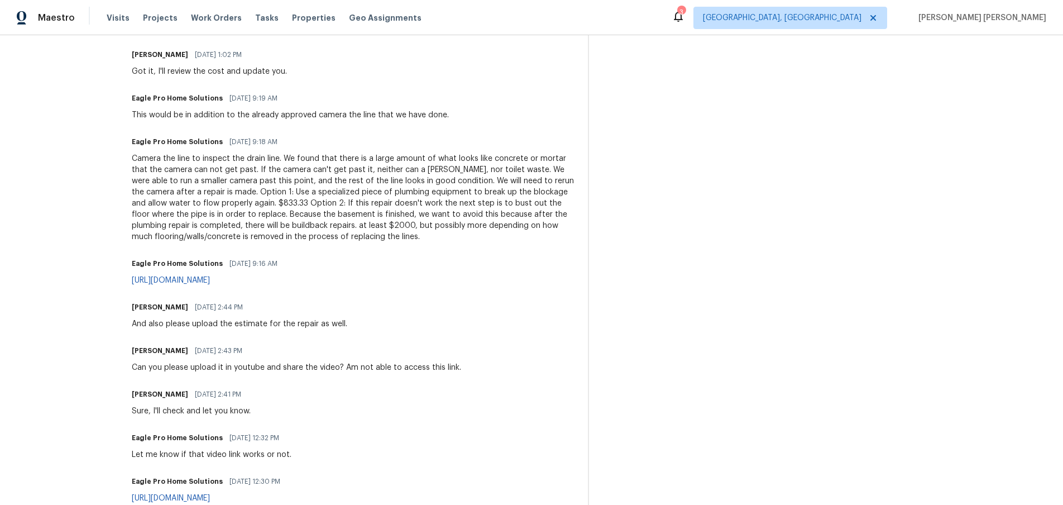
scroll to position [380, 0]
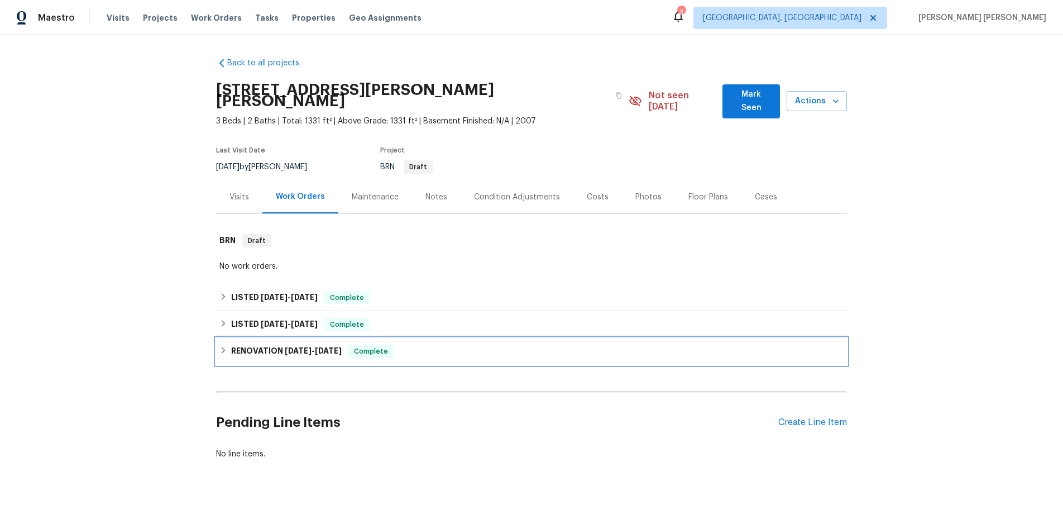
click at [217, 339] on div "RENOVATION [DATE] - [DATE] Complete" at bounding box center [531, 351] width 631 height 27
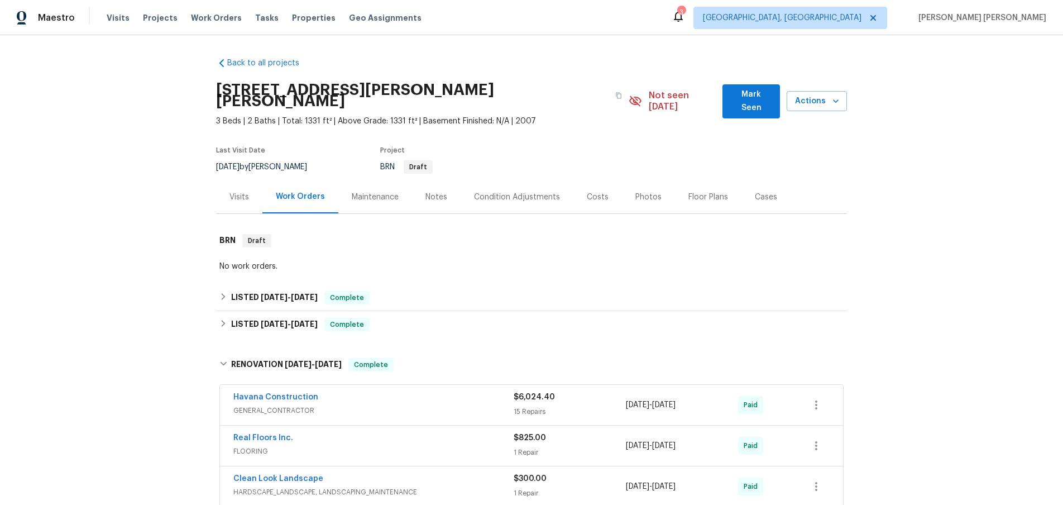
click at [214, 317] on div "Back to all projects [STREET_ADDRESS][PERSON_NAME][PERSON_NAME] 3 Beds | 2 Bath…" at bounding box center [531, 270] width 1063 height 470
click at [218, 316] on div "LISTED [DATE] - [DATE] Complete" at bounding box center [531, 324] width 631 height 27
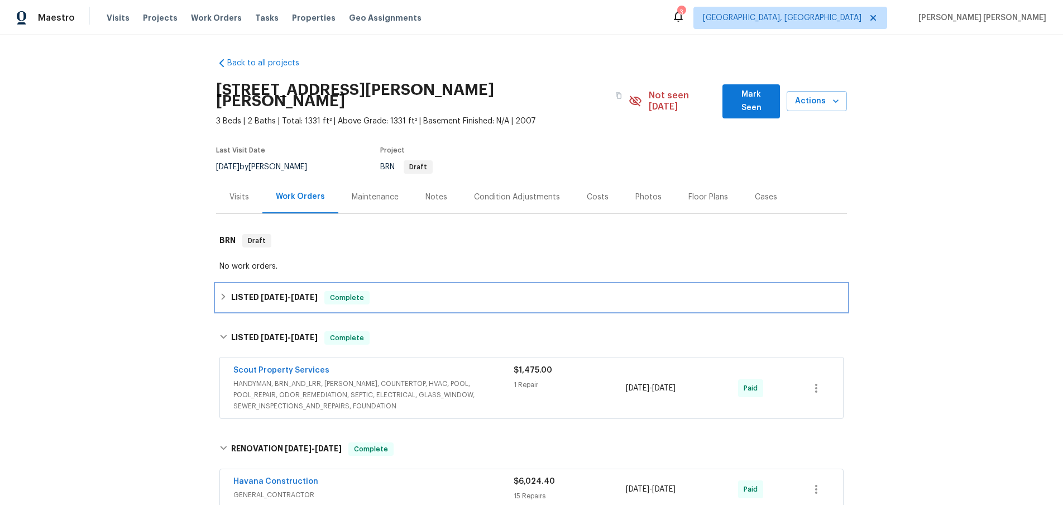
click at [226, 293] on icon at bounding box center [223, 297] width 8 height 8
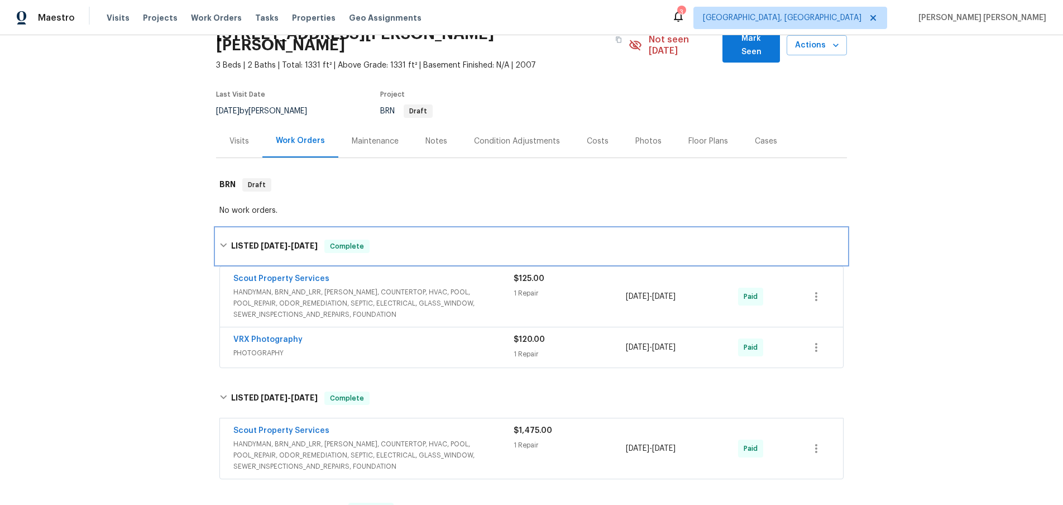
scroll to position [104, 0]
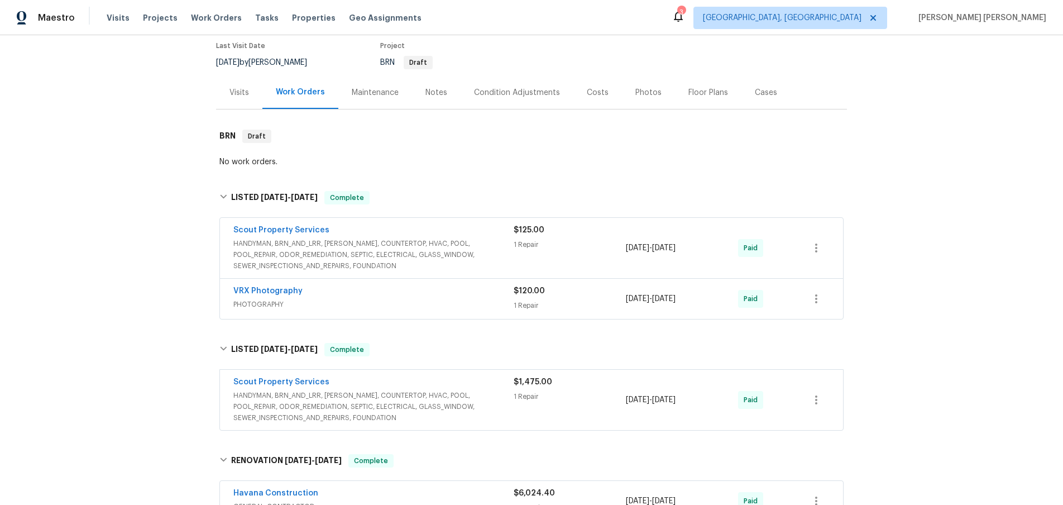
click at [355, 239] on span "HANDYMAN, BRN_AND_LRR, [PERSON_NAME], COUNTERTOP, HVAC, POOL, POOL_REPAIR, ODOR…" at bounding box center [373, 255] width 280 height 34
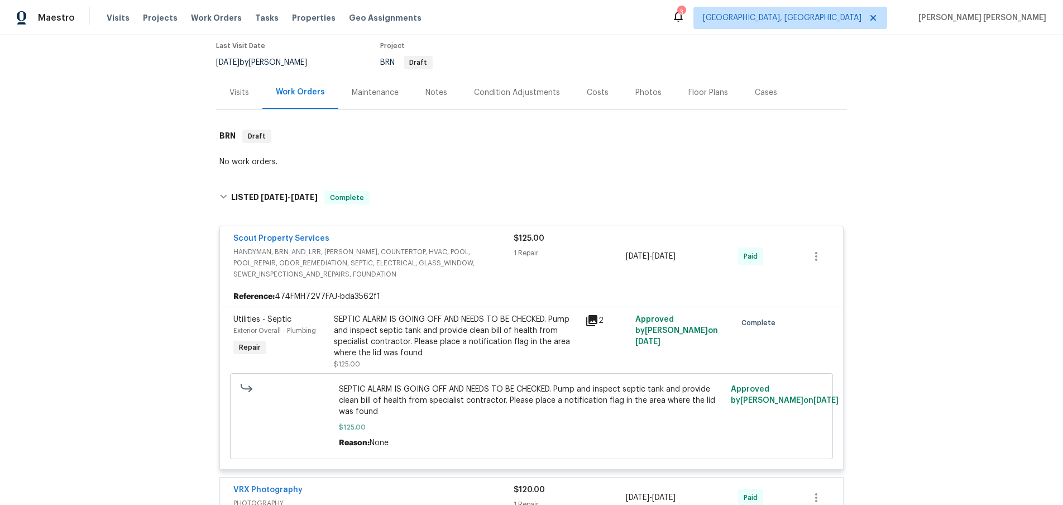
click at [594, 315] on icon at bounding box center [591, 320] width 11 height 11
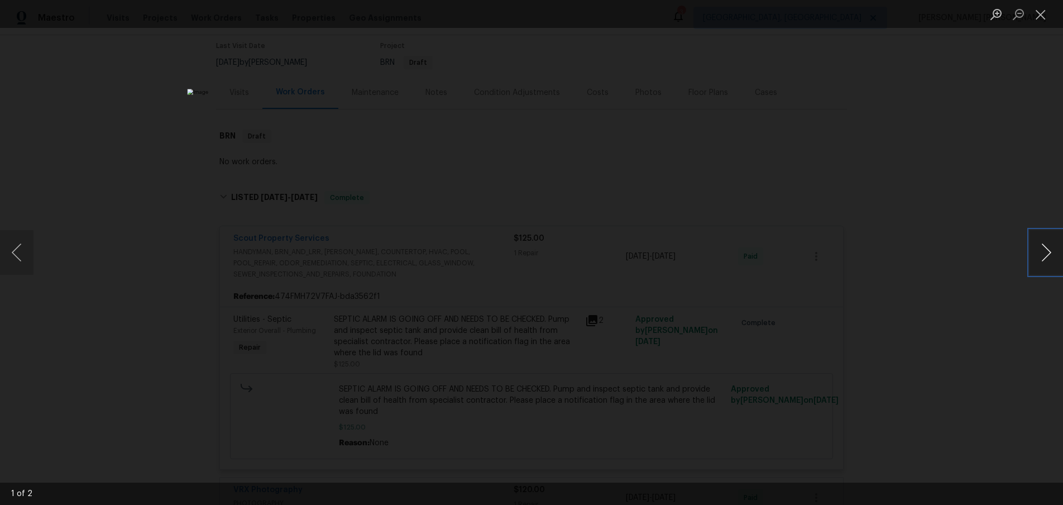
click at [1048, 257] on button "Next image" at bounding box center [1047, 252] width 34 height 45
click at [996, 299] on div "Lightbox" at bounding box center [531, 252] width 1063 height 505
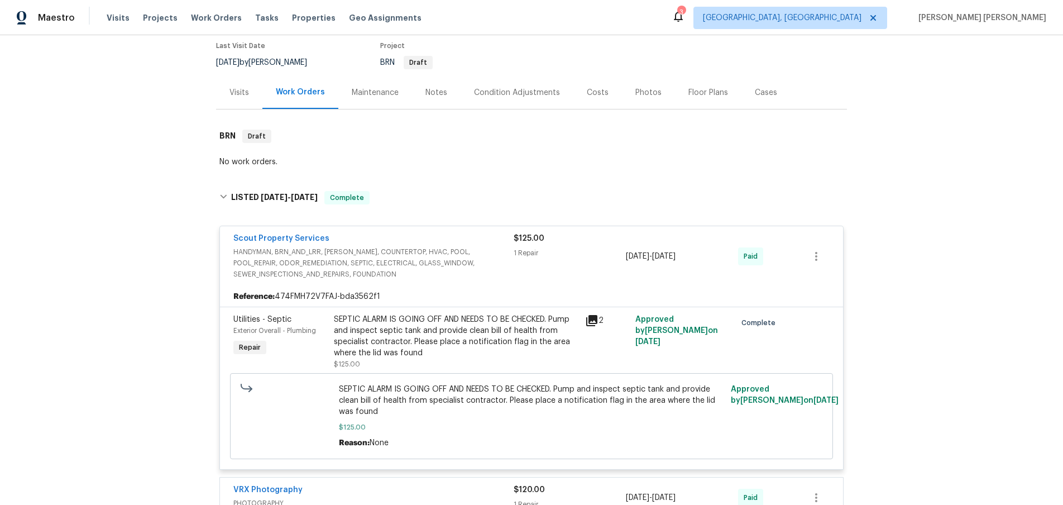
click at [284, 233] on span "Scout Property Services" at bounding box center [281, 238] width 96 height 11
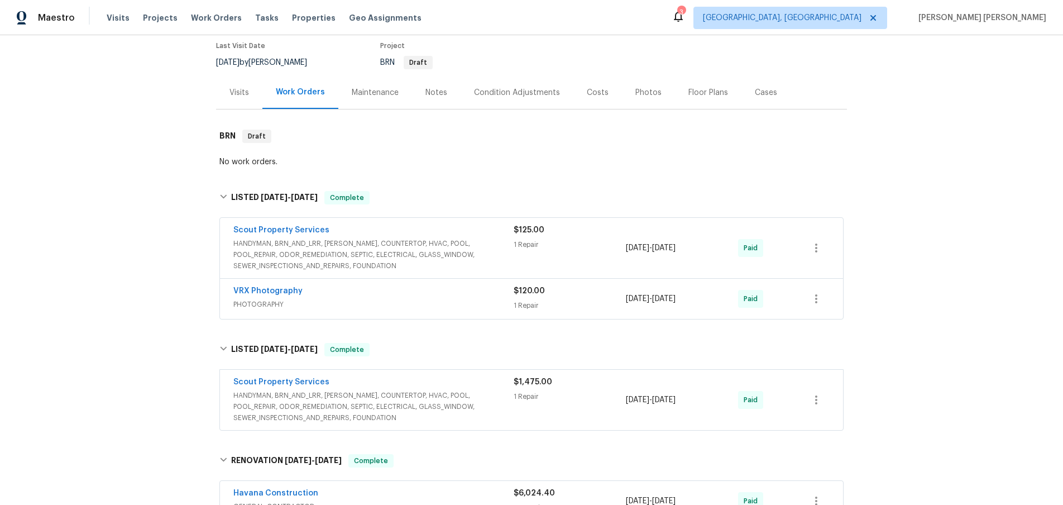
click at [285, 224] on div "Scout Property Services" at bounding box center [373, 230] width 280 height 13
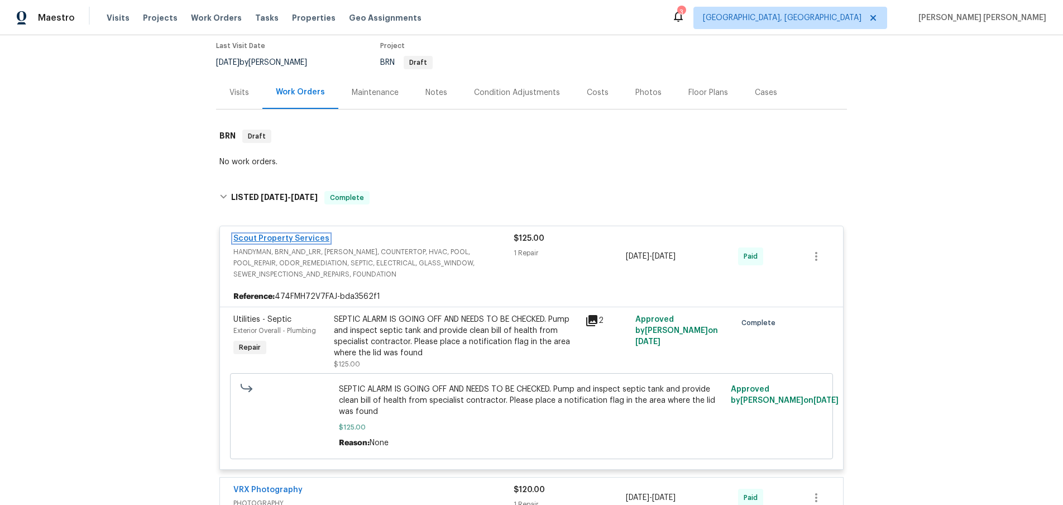
click at [284, 235] on link "Scout Property Services" at bounding box center [281, 239] width 96 height 8
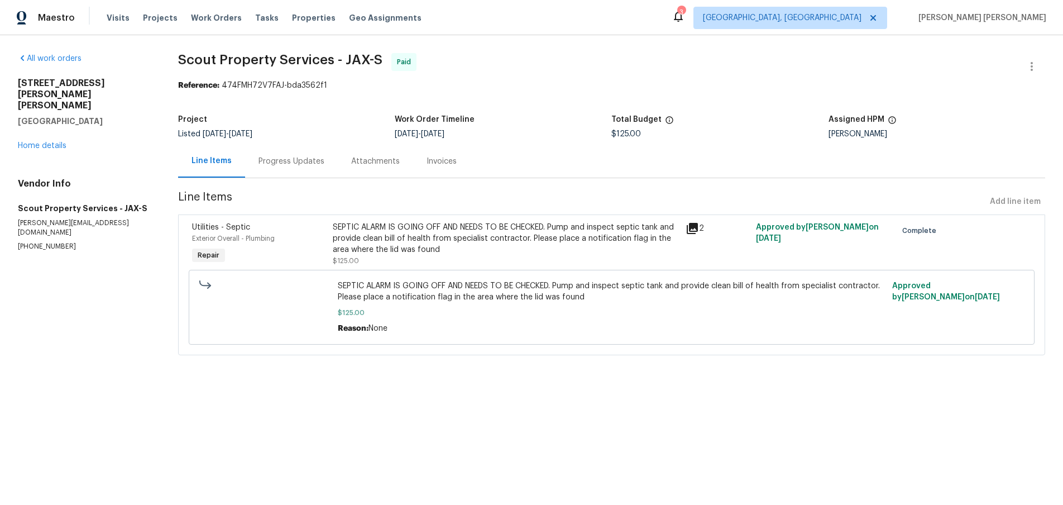
click at [286, 162] on div "Progress Updates" at bounding box center [292, 161] width 66 height 11
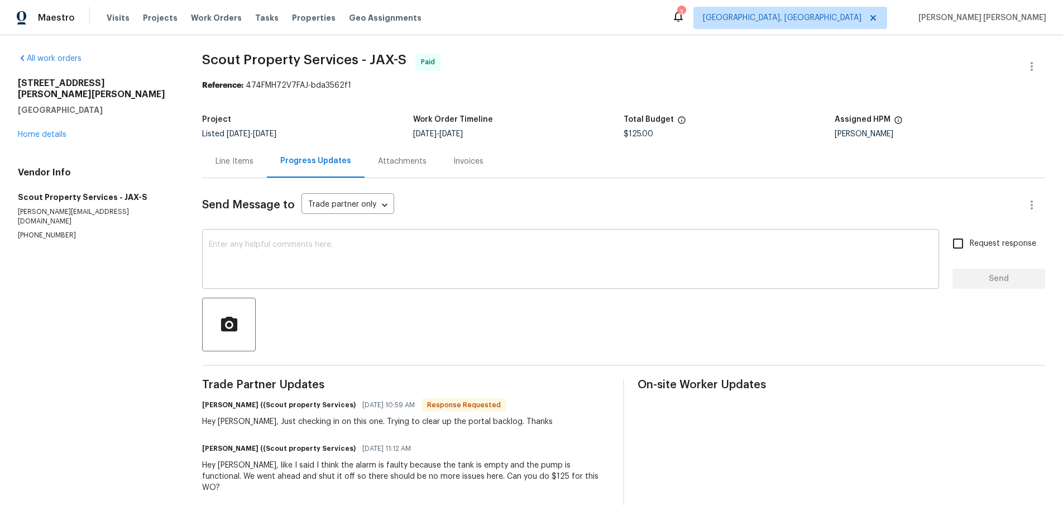
scroll to position [9, 0]
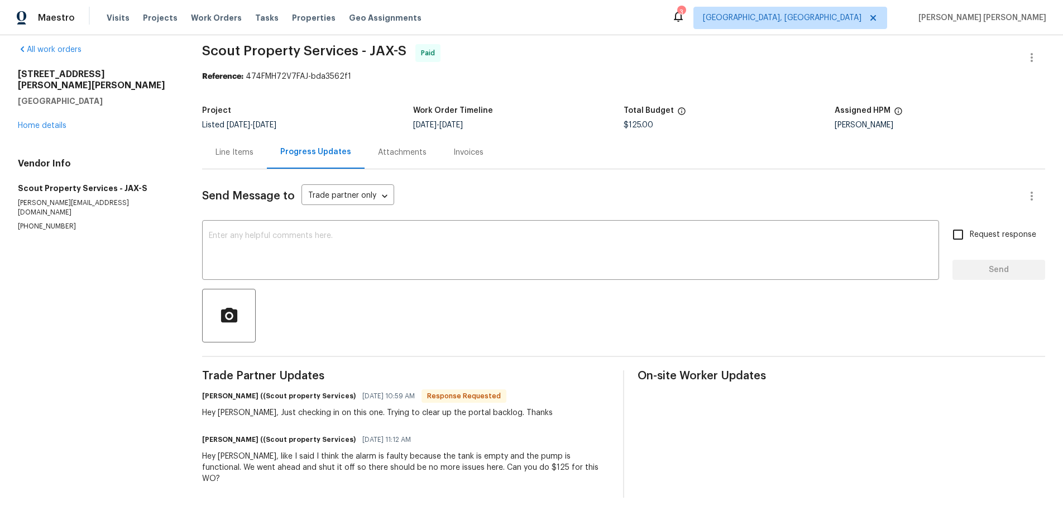
click at [228, 148] on div "Line Items" at bounding box center [235, 152] width 38 height 11
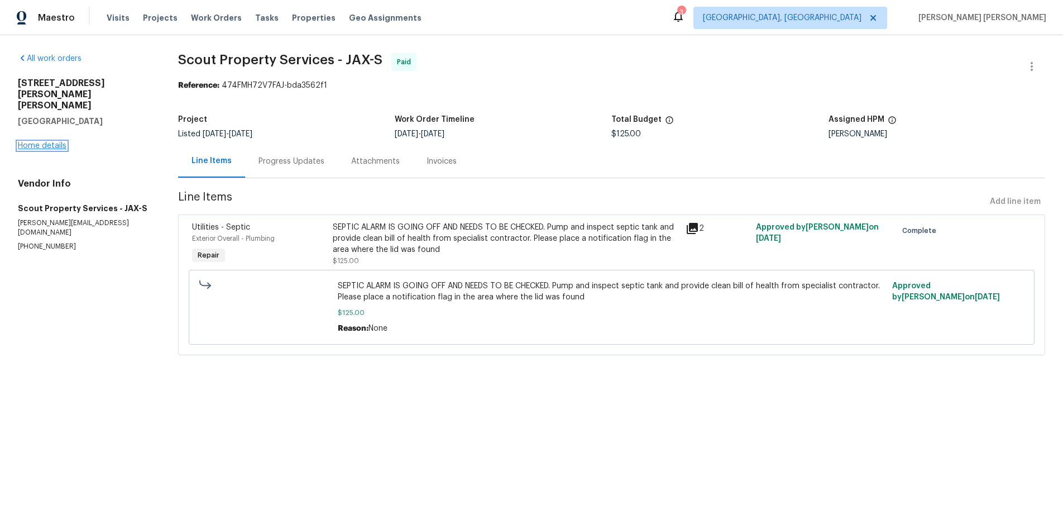
click at [41, 142] on link "Home details" at bounding box center [42, 146] width 49 height 8
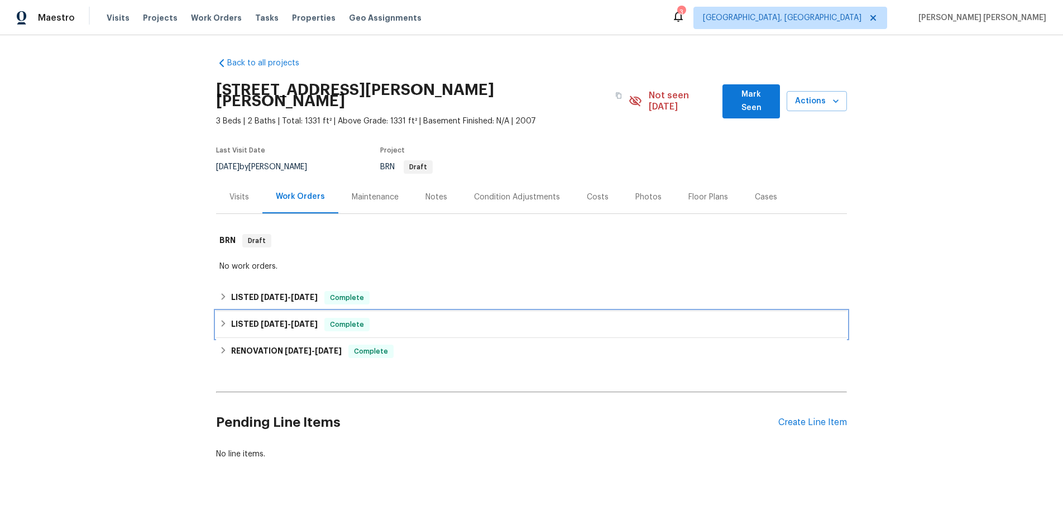
click at [240, 318] on h6 "LISTED [DATE] - [DATE]" at bounding box center [274, 324] width 87 height 13
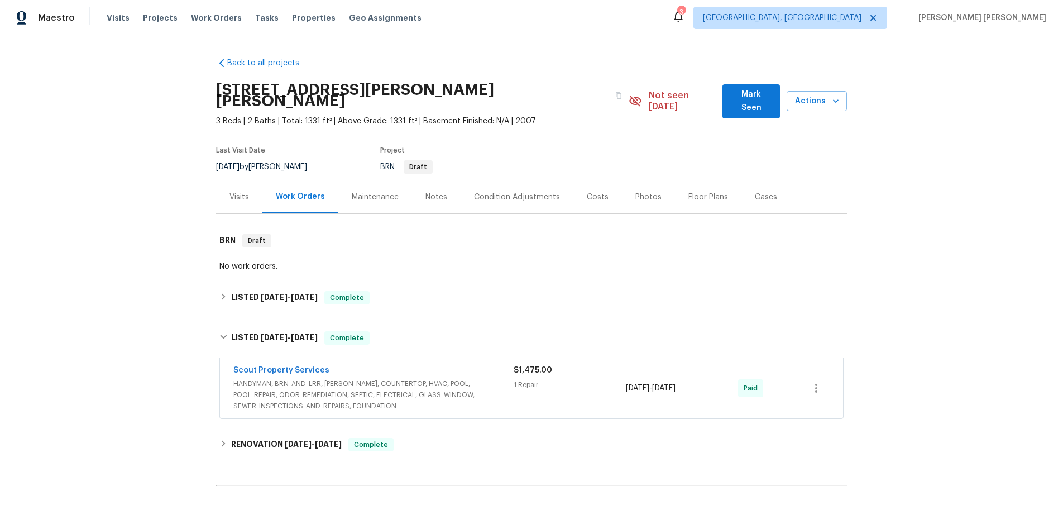
click at [384, 381] on span "HANDYMAN, BRN_AND_LRR, [PERSON_NAME], COUNTERTOP, HVAC, POOL, POOL_REPAIR, ODOR…" at bounding box center [373, 395] width 280 height 34
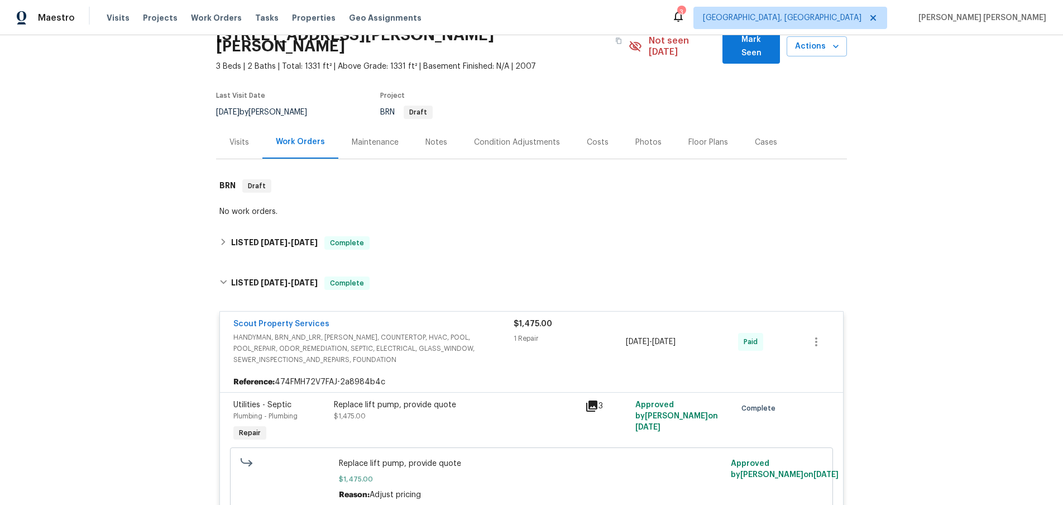
scroll to position [101, 0]
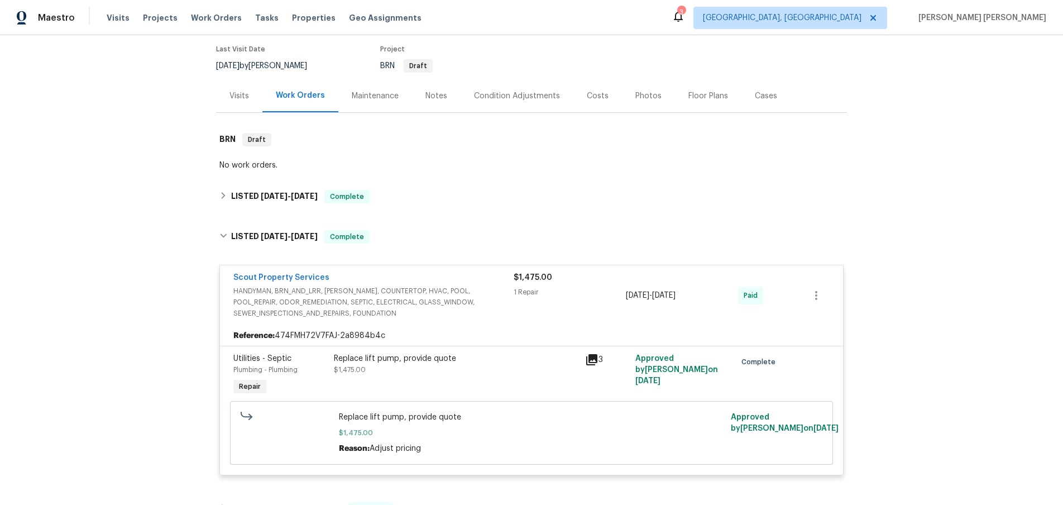
click at [597, 354] on icon at bounding box center [591, 359] width 11 height 11
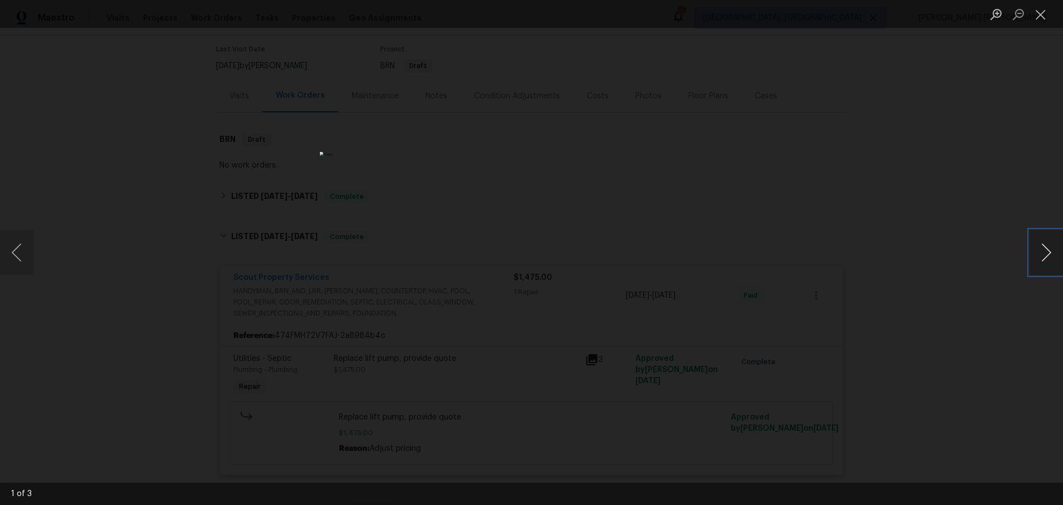
click at [1034, 264] on button "Next image" at bounding box center [1047, 252] width 34 height 45
